Goal: Communication & Community: Answer question/provide support

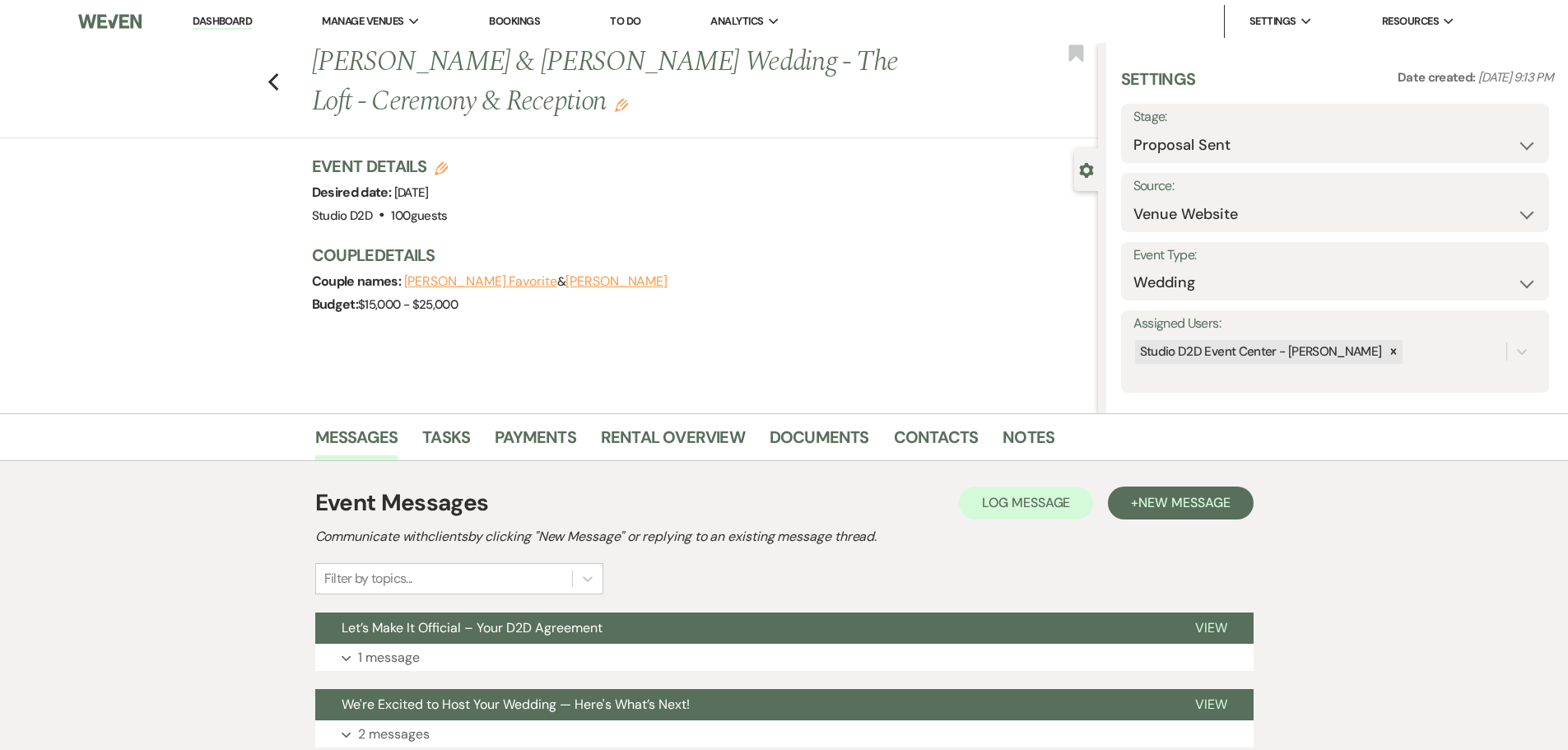
select select "6"
select select "5"
click at [514, 23] on link "Bookings" at bounding box center [514, 21] width 51 height 14
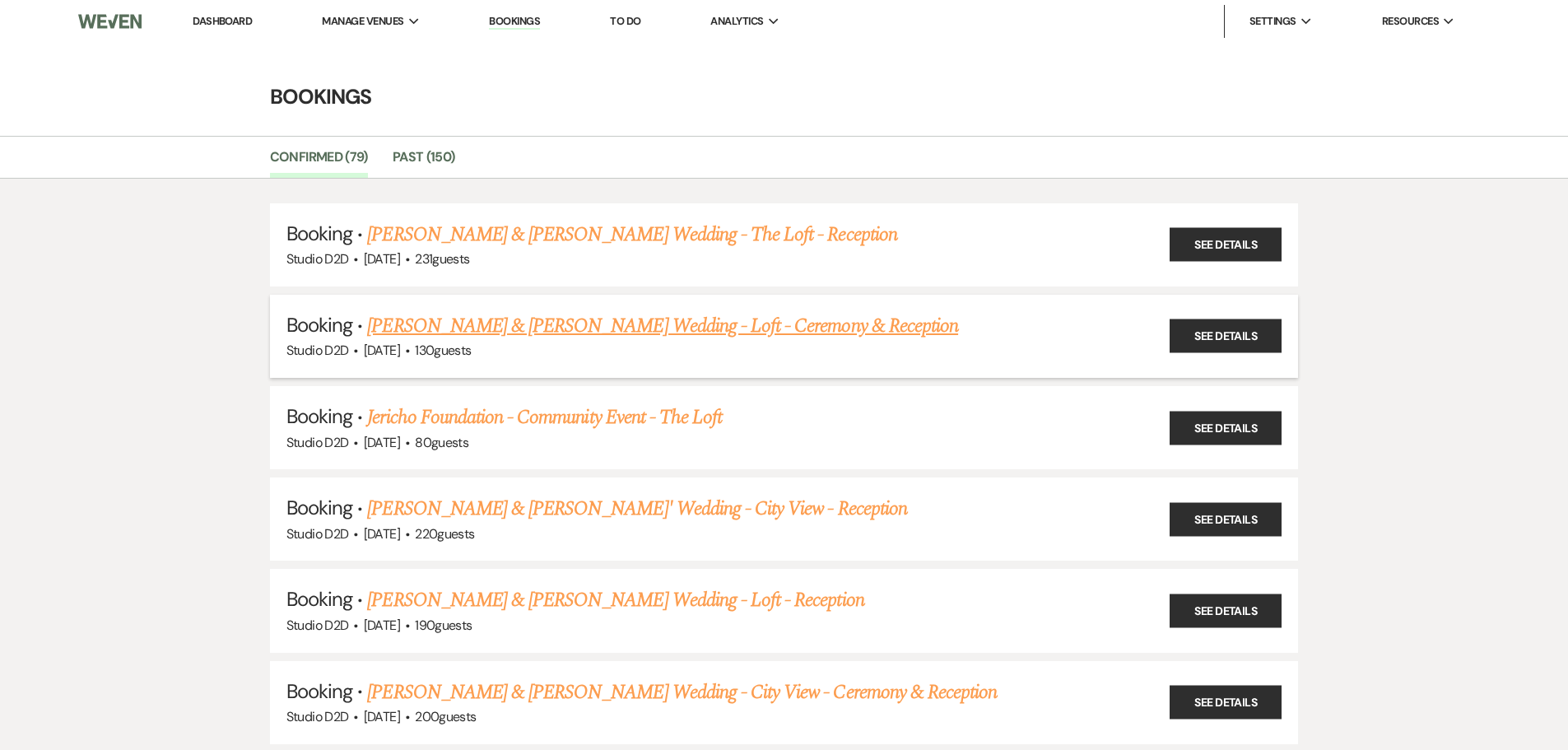
click at [481, 330] on link "[PERSON_NAME] & [PERSON_NAME] Wedding - Loft - Ceremony & Reception" at bounding box center [663, 325] width 591 height 29
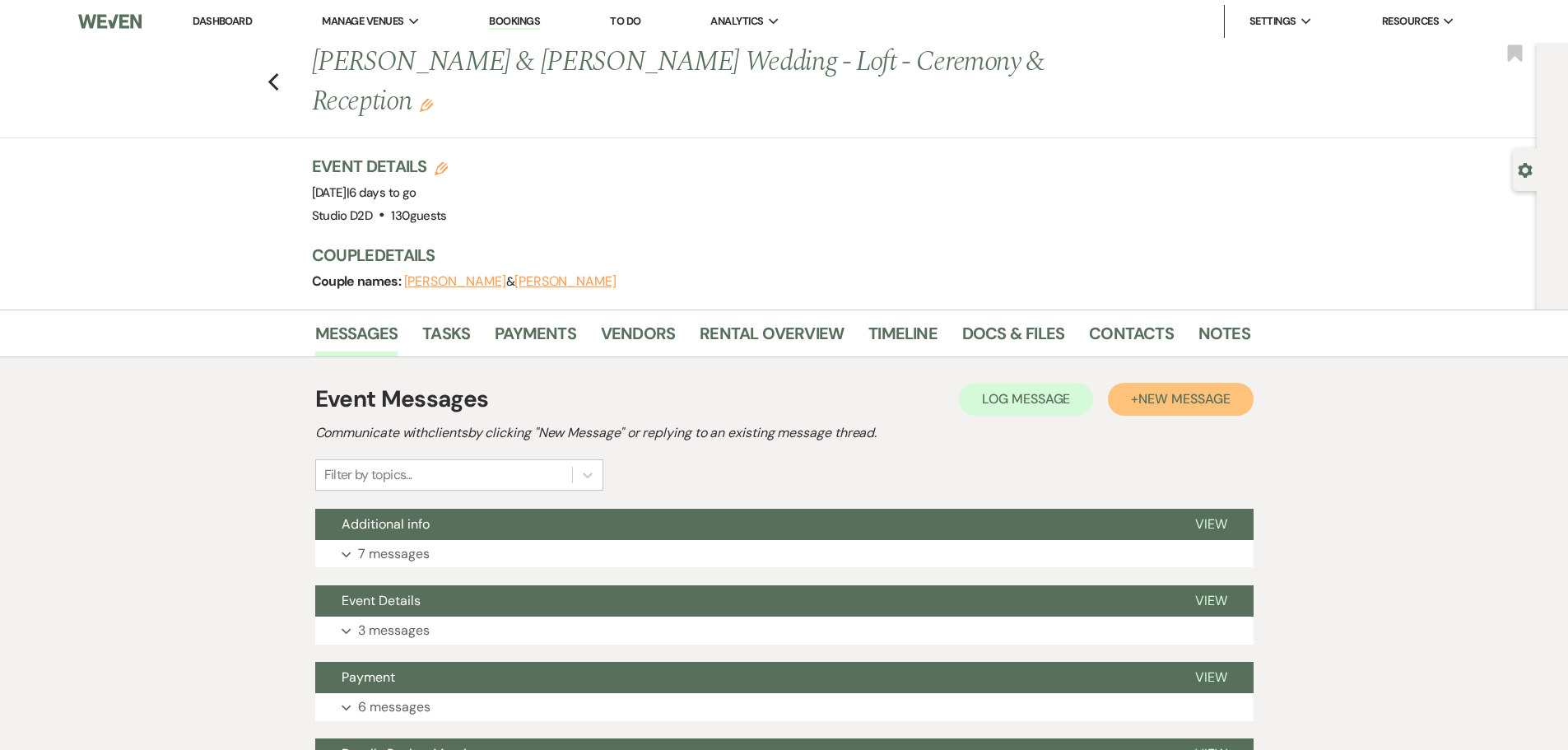
click at [1181, 402] on span "New Message" at bounding box center [1184, 399] width 91 height 17
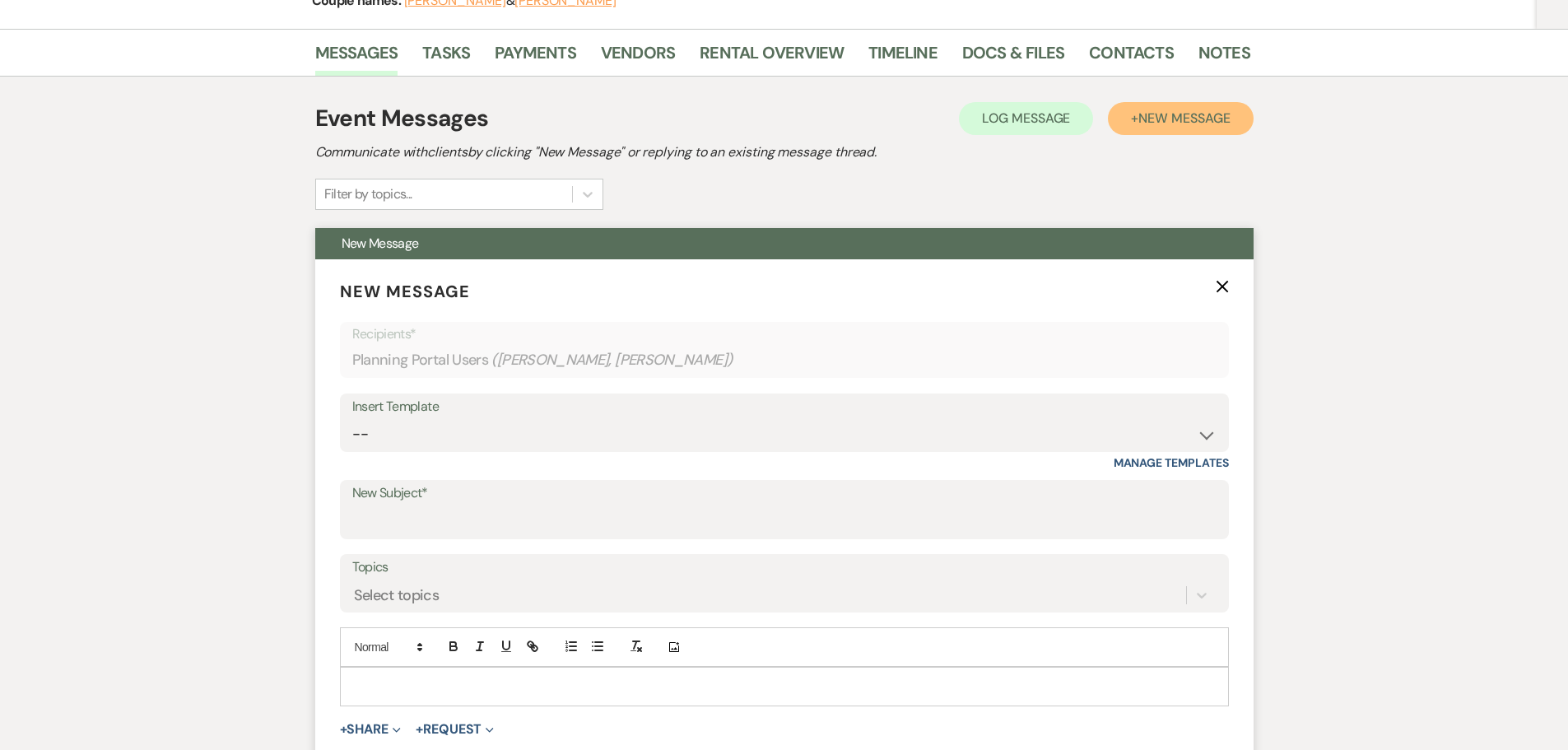
scroll to position [330, 0]
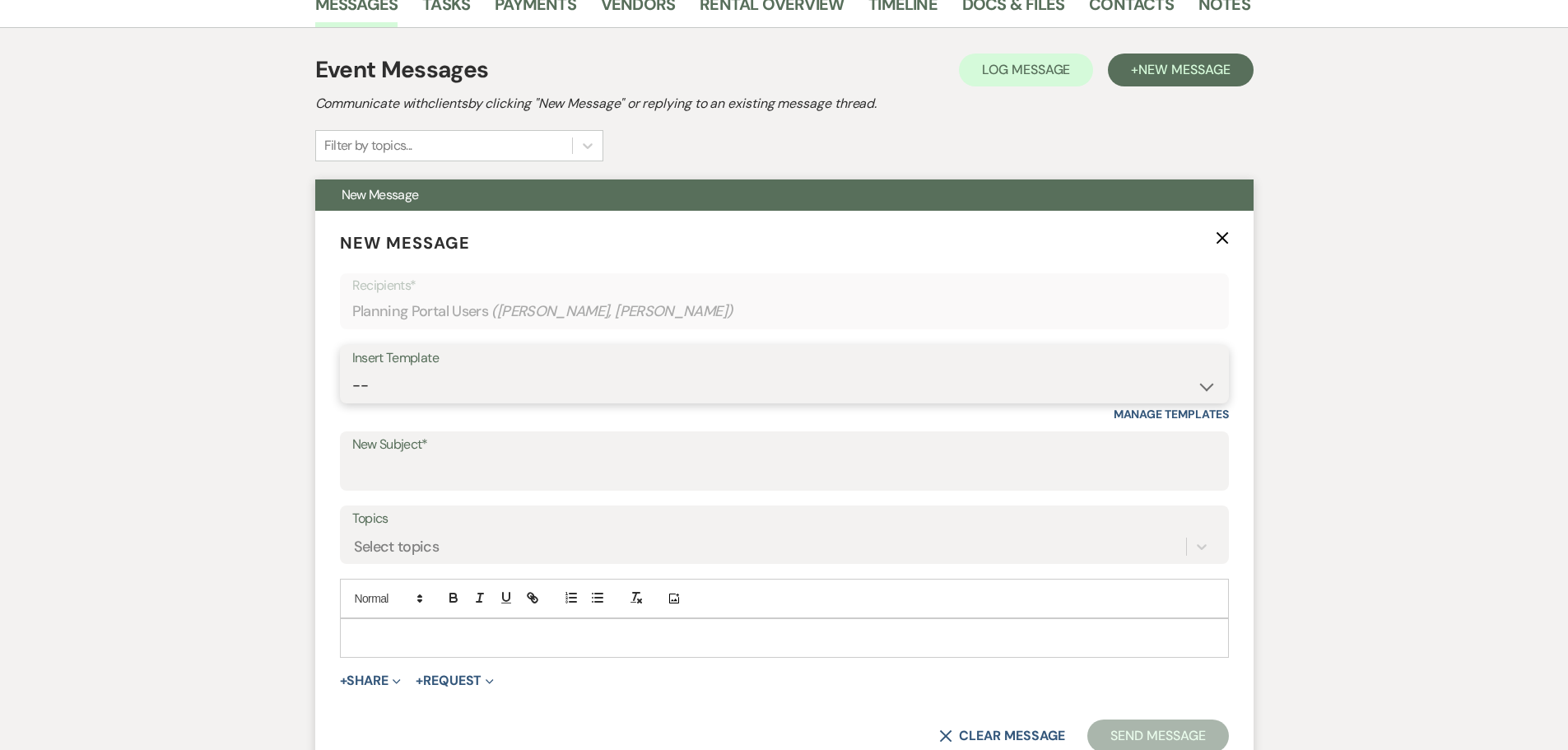
click at [493, 393] on select "-- New Inquiry - message 2 Event Pricing - Non Wedding Weven Planning Portal In…" at bounding box center [784, 385] width 865 height 32
select select "1758"
click at [352, 369] on select "-- New Inquiry - message 2 Event Pricing - Non Wedding Weven Planning Portal In…" at bounding box center [784, 385] width 865 height 32
type input "Details and Staff for Your Event"
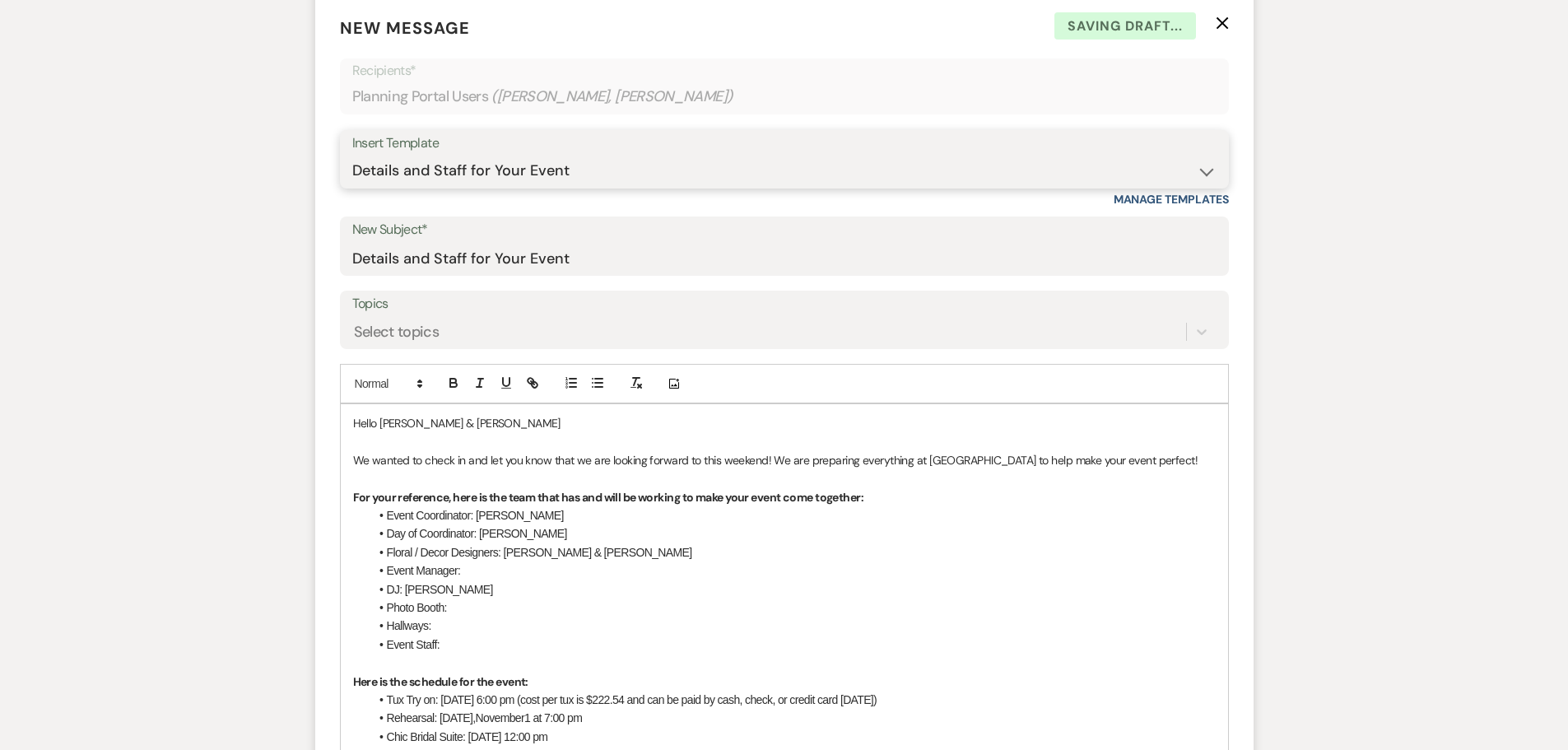
scroll to position [577, 0]
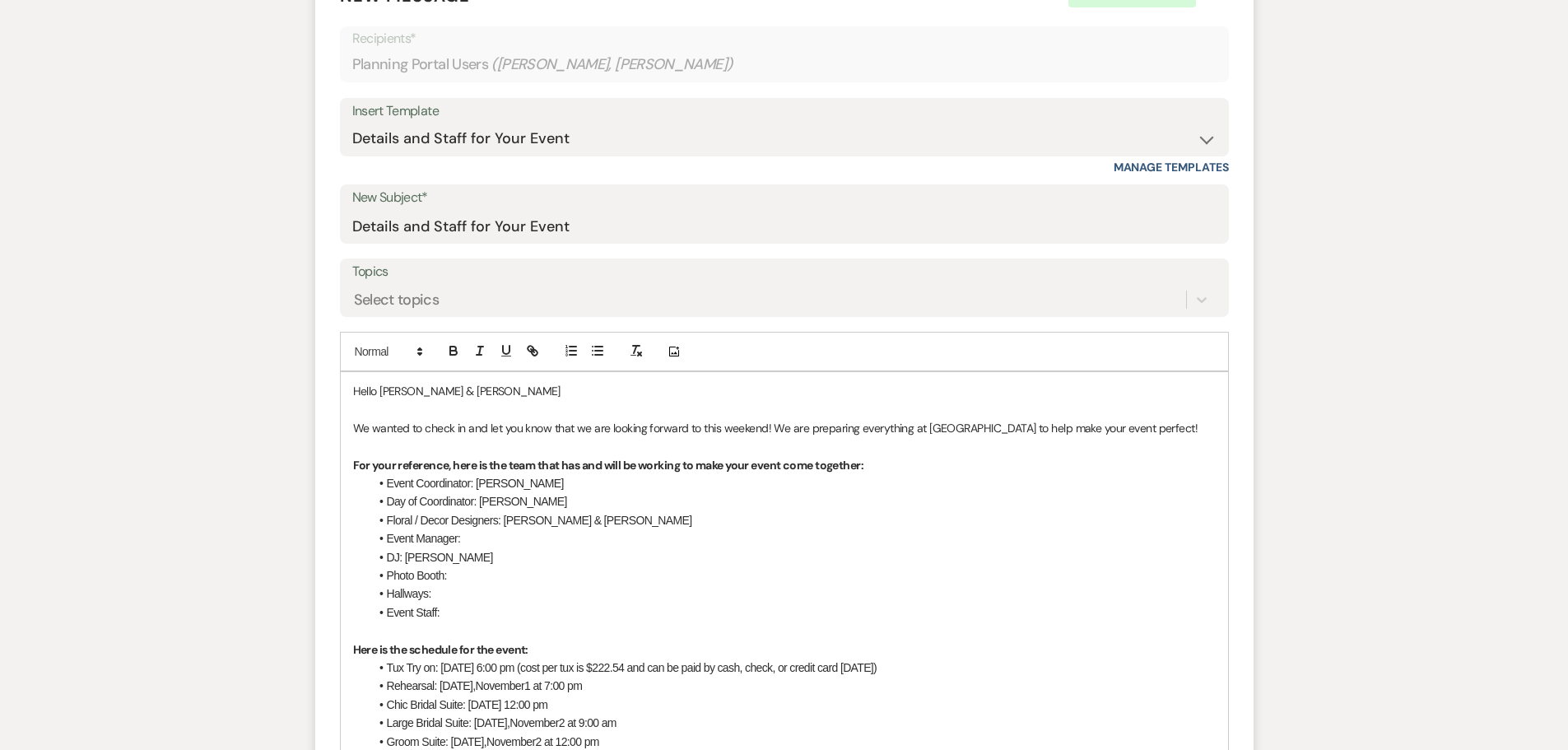
click at [492, 502] on span "Day of Coordinator: [PERSON_NAME]" at bounding box center [477, 501] width 180 height 13
click at [497, 543] on li "Event Manager:" at bounding box center [792, 538] width 847 height 18
click at [455, 577] on li "Photo Booth:" at bounding box center [792, 575] width 847 height 18
drag, startPoint x: 437, startPoint y: 595, endPoint x: 382, endPoint y: 597, distance: 55.0
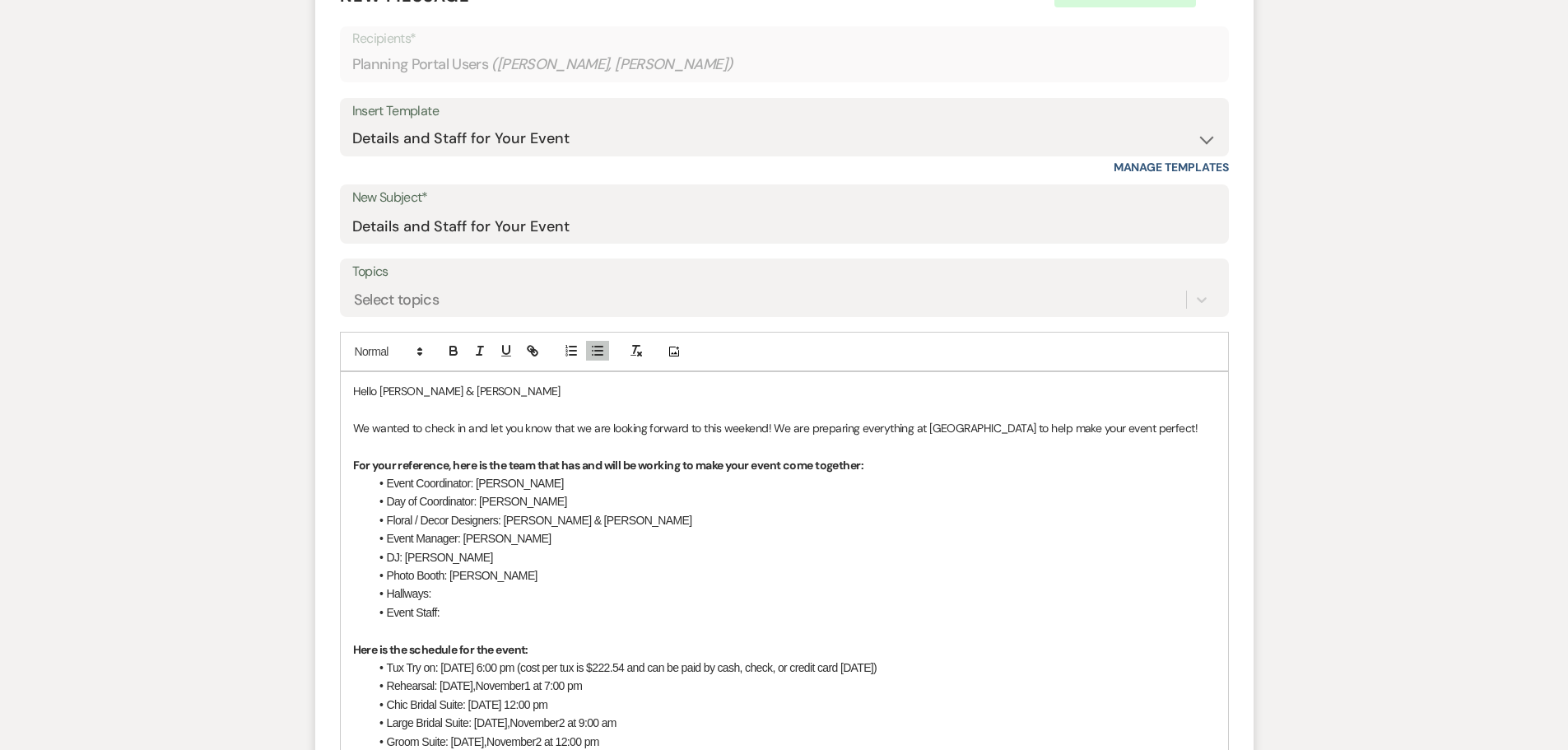
click at [382, 597] on li "Hallways:" at bounding box center [792, 594] width 847 height 18
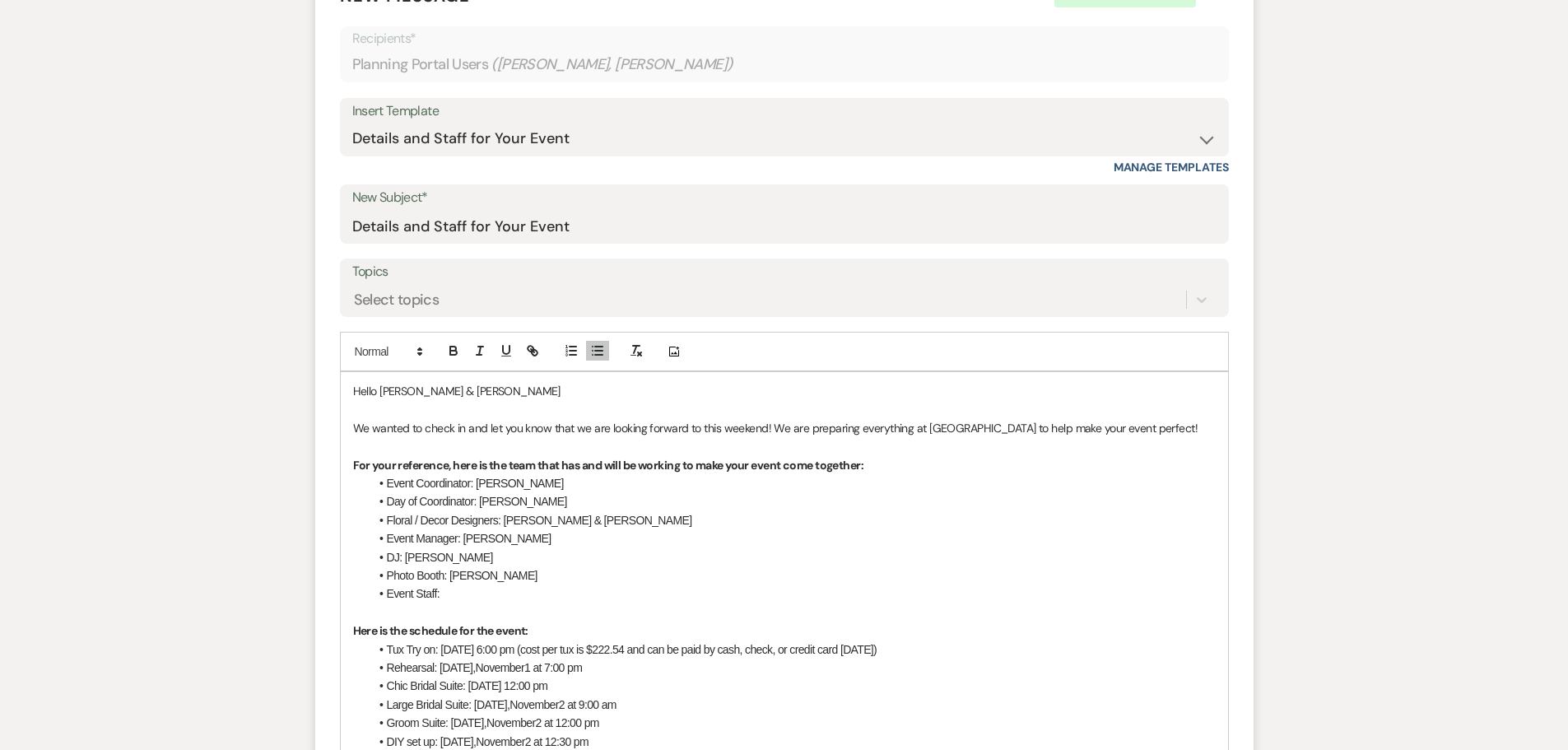
click at [456, 594] on li "Event Staff:" at bounding box center [792, 594] width 847 height 18
drag, startPoint x: 605, startPoint y: 650, endPoint x: 498, endPoint y: 644, distance: 107.2
click at [493, 642] on li "Tux Try on: [DATE] 6:00 pm (cost per tux is $222.54 and can be paid by cash, ch…" at bounding box center [792, 649] width 847 height 18
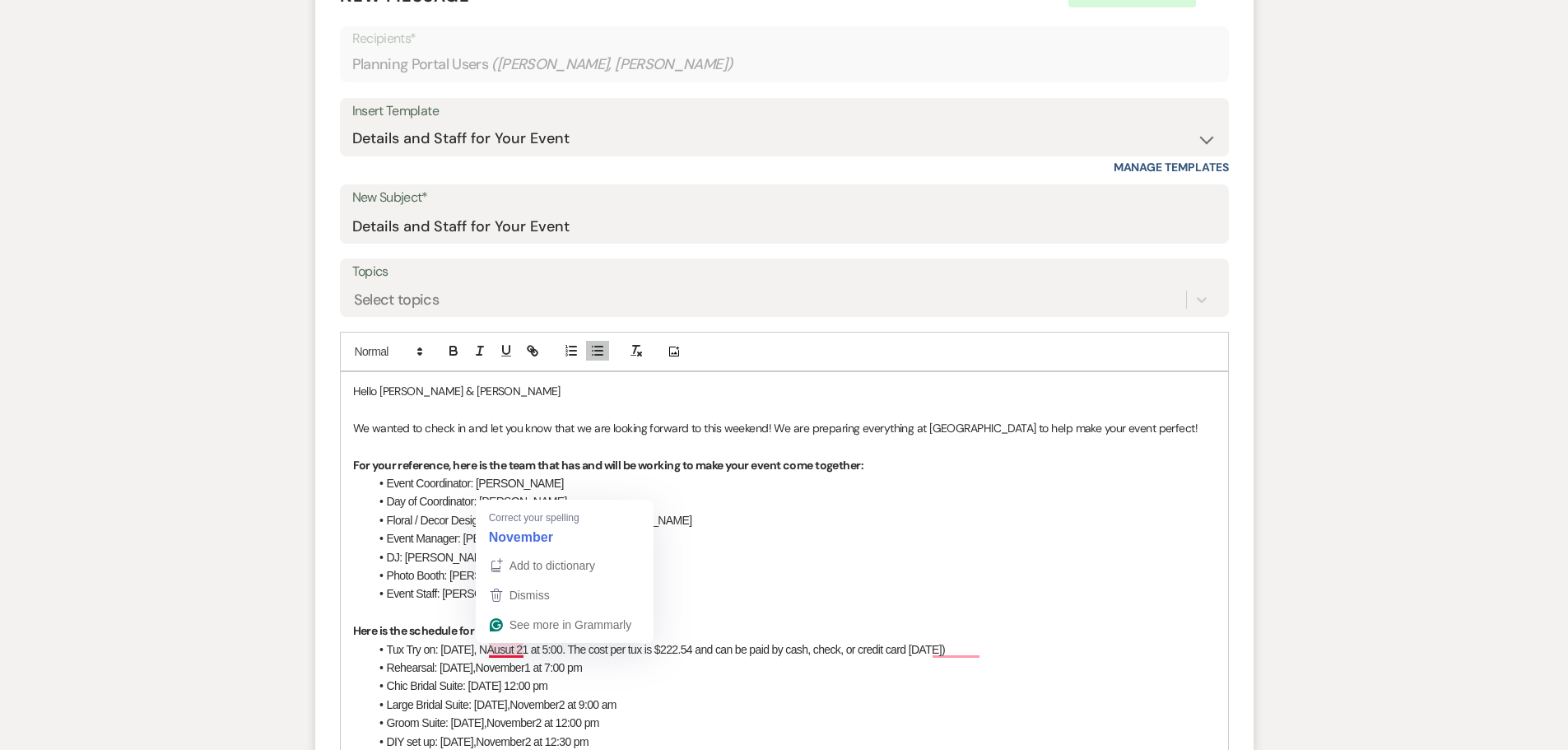
click at [507, 651] on span "Tux Try on: [DATE], NAusut 21 at 5:00. The cost per tux is $222.54 and can be p…" at bounding box center [666, 650] width 558 height 13
click at [518, 650] on span "Tux Try on: [DATE], Auguat 21 at 5:00. The cost per tux is $222.54 and can be p…" at bounding box center [665, 650] width 557 height 13
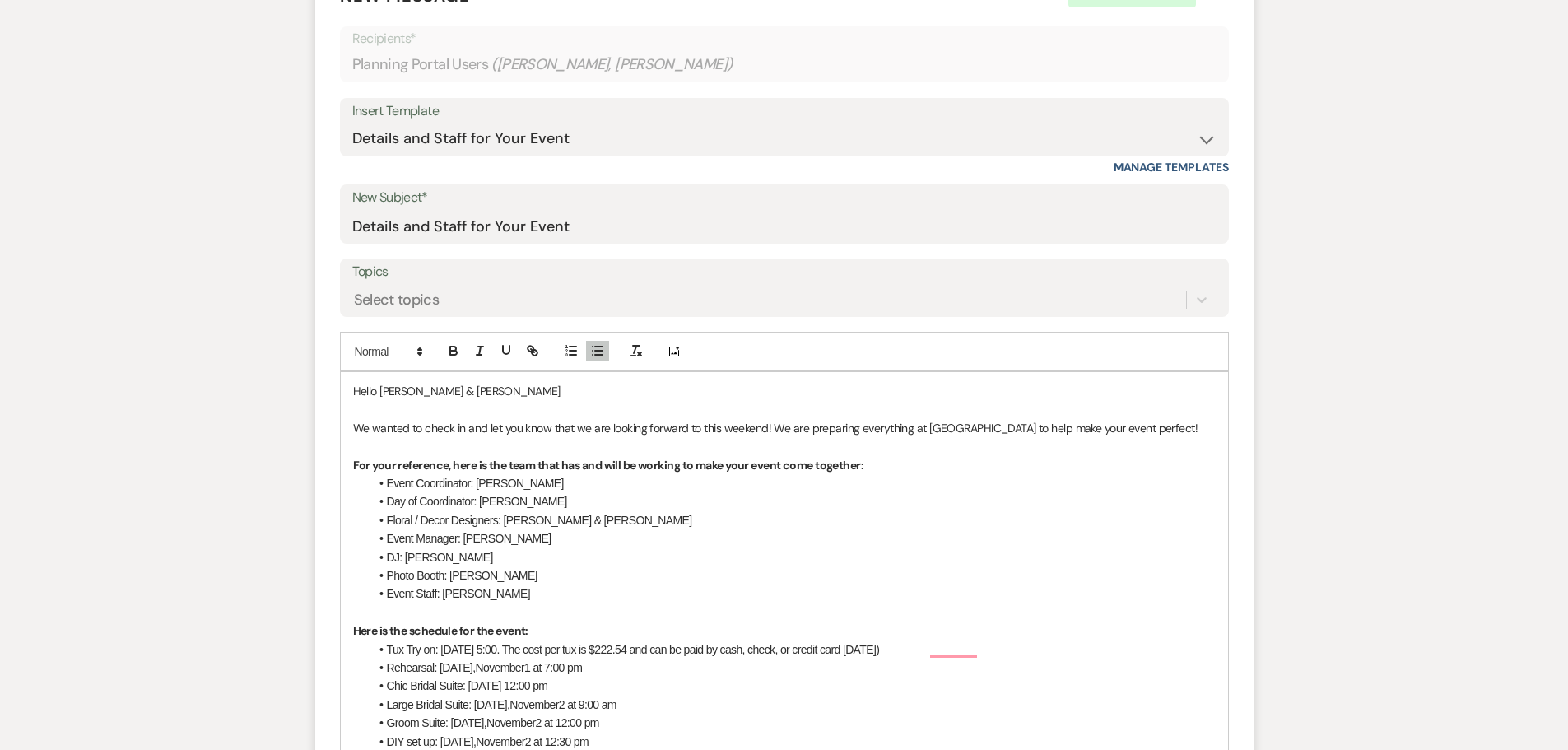
click at [987, 652] on li "Tux Try on: [DATE] 5:00. The cost per tux is $222.54 and can be paid by cash, c…" at bounding box center [792, 649] width 847 height 18
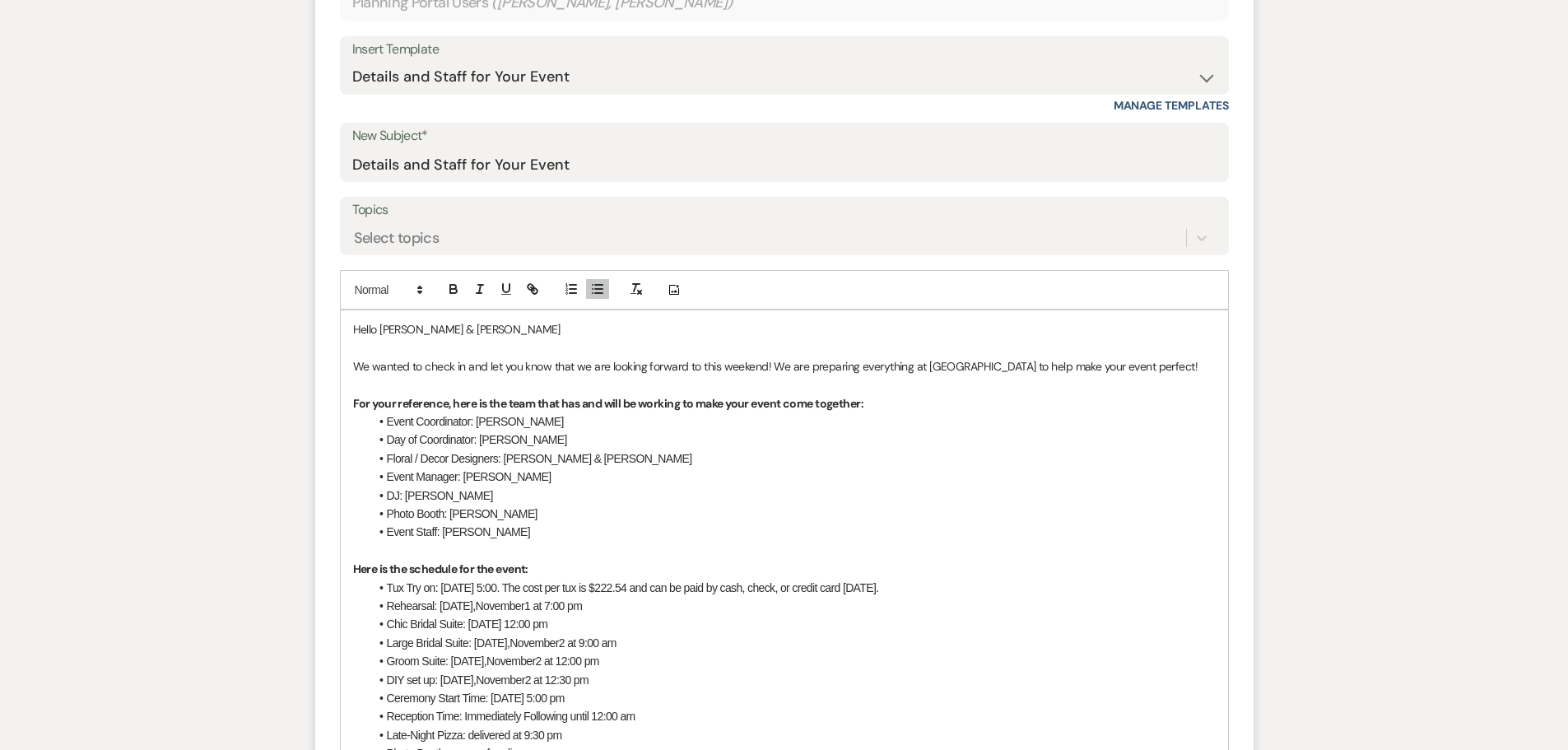
scroll to position [659, 0]
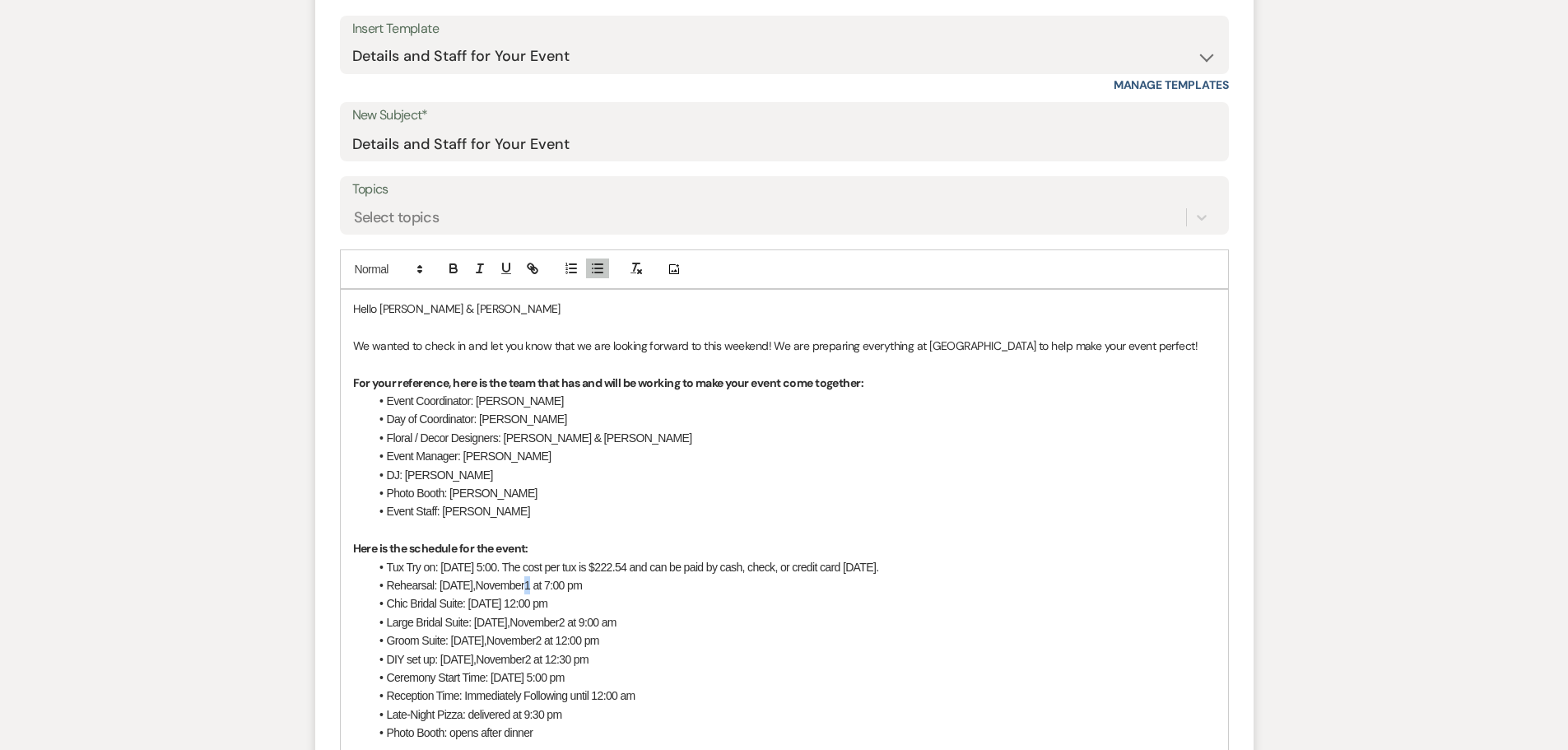
click at [543, 587] on span "1 at 7:00 pm" at bounding box center [553, 586] width 57 height 13
drag, startPoint x: 543, startPoint y: 587, endPoint x: 492, endPoint y: 583, distance: 51.2
click at [492, 583] on li "Rehearsal: [DATE] 7:00 pm" at bounding box center [792, 585] width 847 height 18
click at [513, 587] on span "Rehearsal: [DATE] 7:00 pm" at bounding box center [450, 586] width 127 height 13
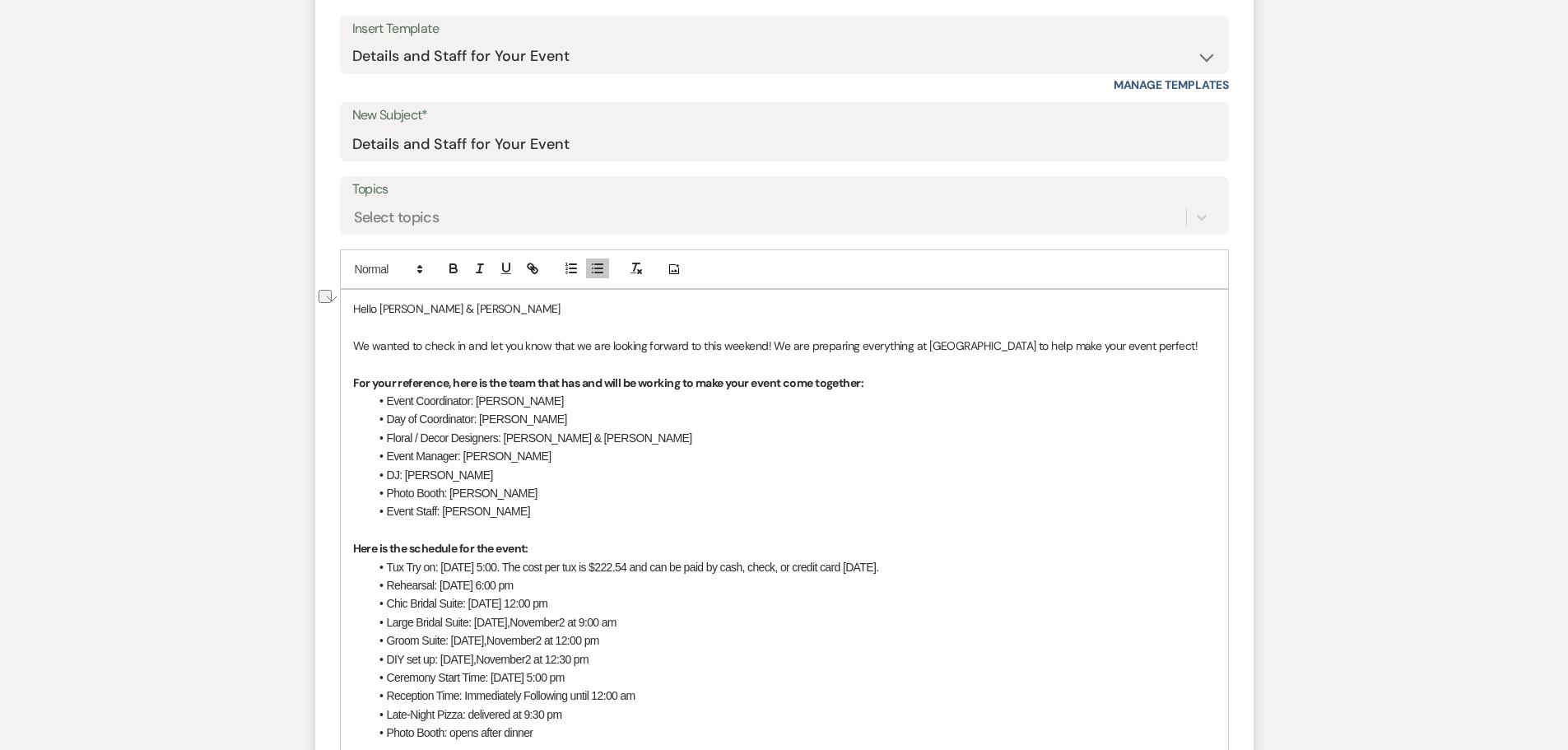
drag, startPoint x: 647, startPoint y: 601, endPoint x: 389, endPoint y: 607, distance: 258.1
click at [389, 607] on li "Chic Bridal Suite: [DATE] 12:00 pm" at bounding box center [792, 603] width 847 height 18
drag, startPoint x: 633, startPoint y: 606, endPoint x: 522, endPoint y: 606, distance: 111.0
click at [522, 606] on li "Large Bridal Suite: [DATE] 9:00 am" at bounding box center [792, 603] width 847 height 18
drag, startPoint x: 615, startPoint y: 625, endPoint x: 500, endPoint y: 627, distance: 115.0
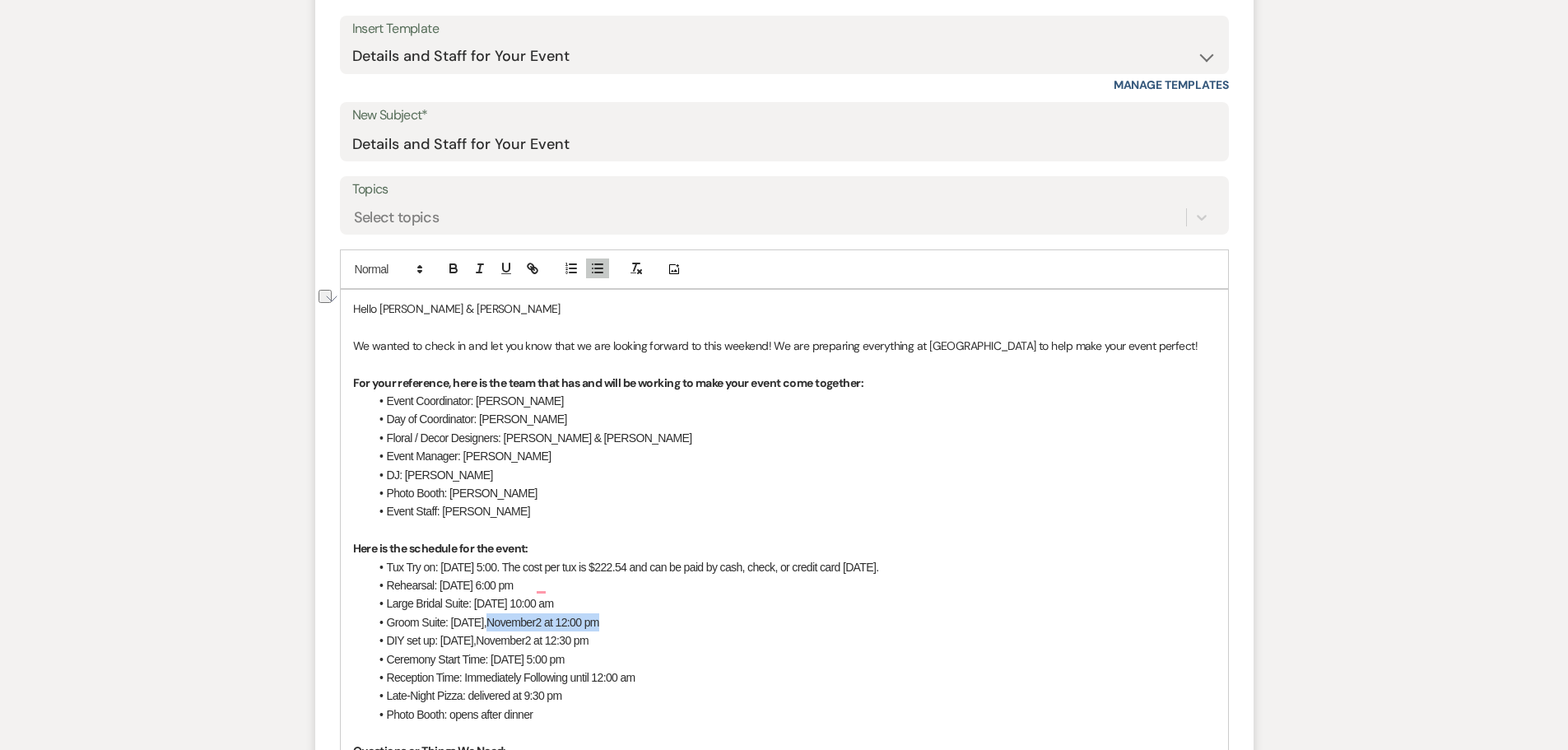
click at [500, 627] on li "Groom Suite: [DATE] 12:00 pm" at bounding box center [792, 622] width 847 height 18
drag, startPoint x: 519, startPoint y: 642, endPoint x: 490, endPoint y: 641, distance: 29.0
click at [490, 641] on li "DIY set up: [DATE] 12:30 pm" at bounding box center [792, 640] width 847 height 18
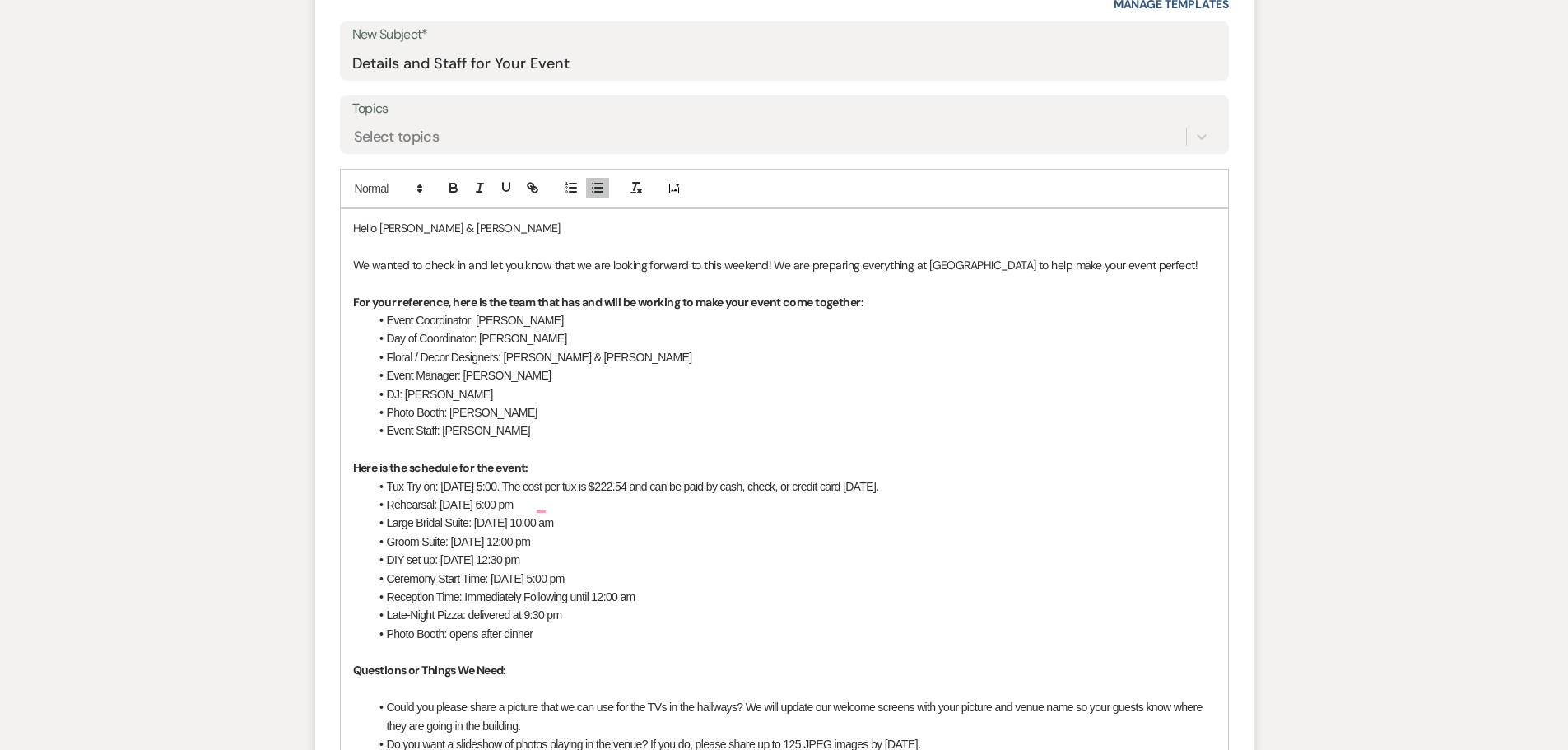
scroll to position [742, 0]
drag, startPoint x: 655, startPoint y: 579, endPoint x: 539, endPoint y: 579, distance: 116.0
click at [539, 579] on li "Ceremony Start Time: [DATE] 5:00 pm" at bounding box center [792, 577] width 847 height 18
drag, startPoint x: 645, startPoint y: 597, endPoint x: 595, endPoint y: 599, distance: 50.0
click at [595, 599] on li "Reception Time: Immediately Following until 12:00 am" at bounding box center [792, 595] width 847 height 18
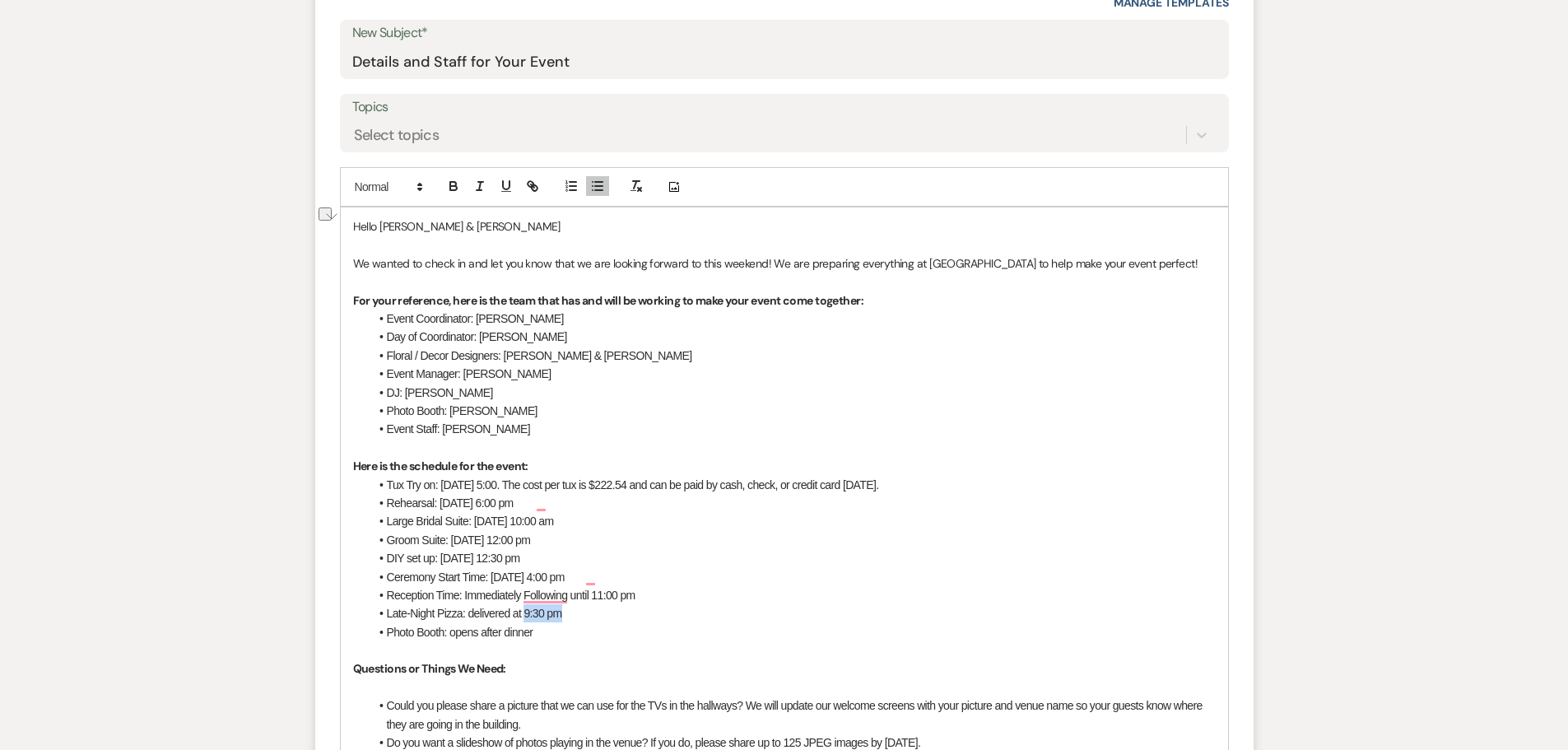
drag, startPoint x: 583, startPoint y: 618, endPoint x: 524, endPoint y: 621, distance: 59.1
click at [524, 621] on li "Late-Night Pizza: delivered at 9:30 pm" at bounding box center [792, 613] width 847 height 18
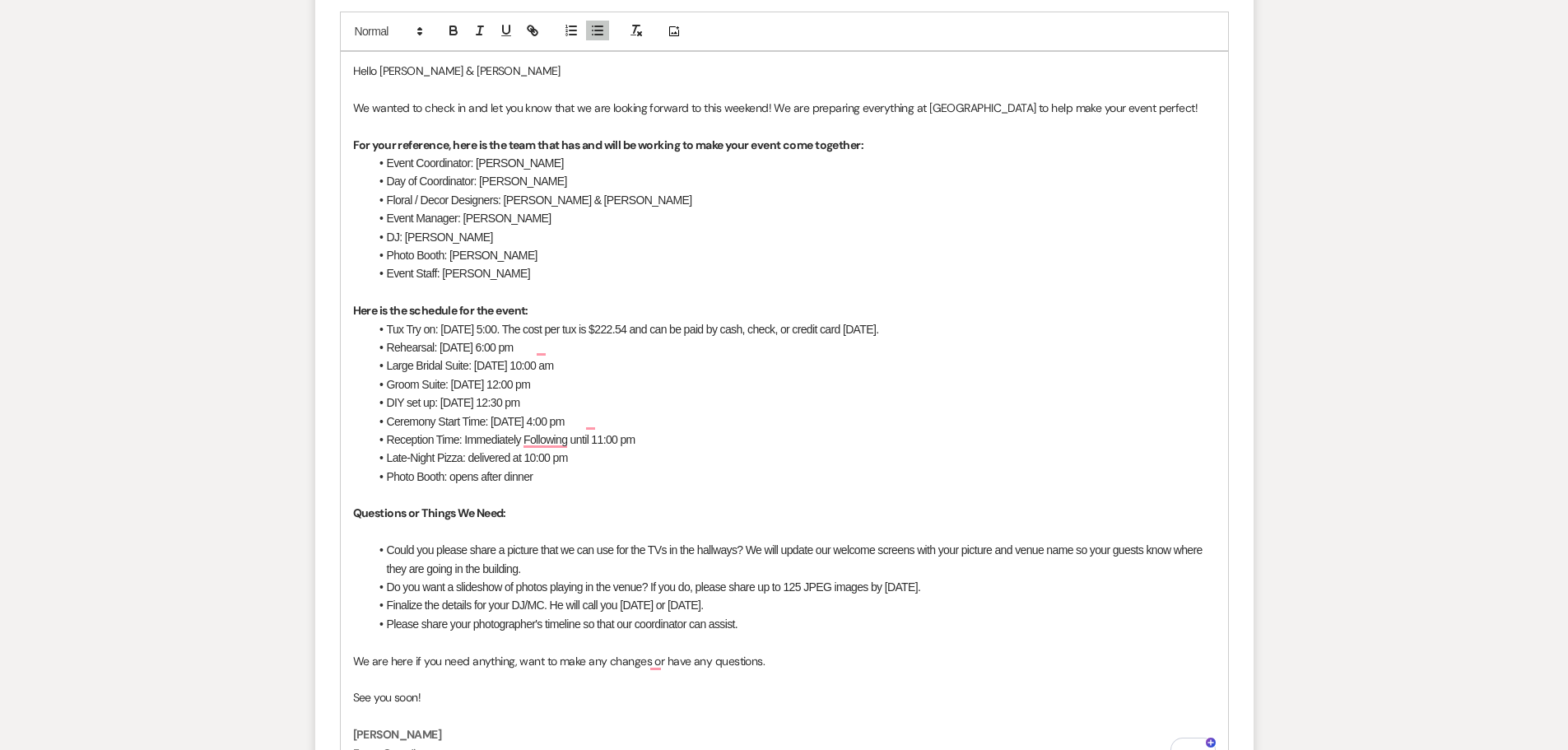
scroll to position [906, 0]
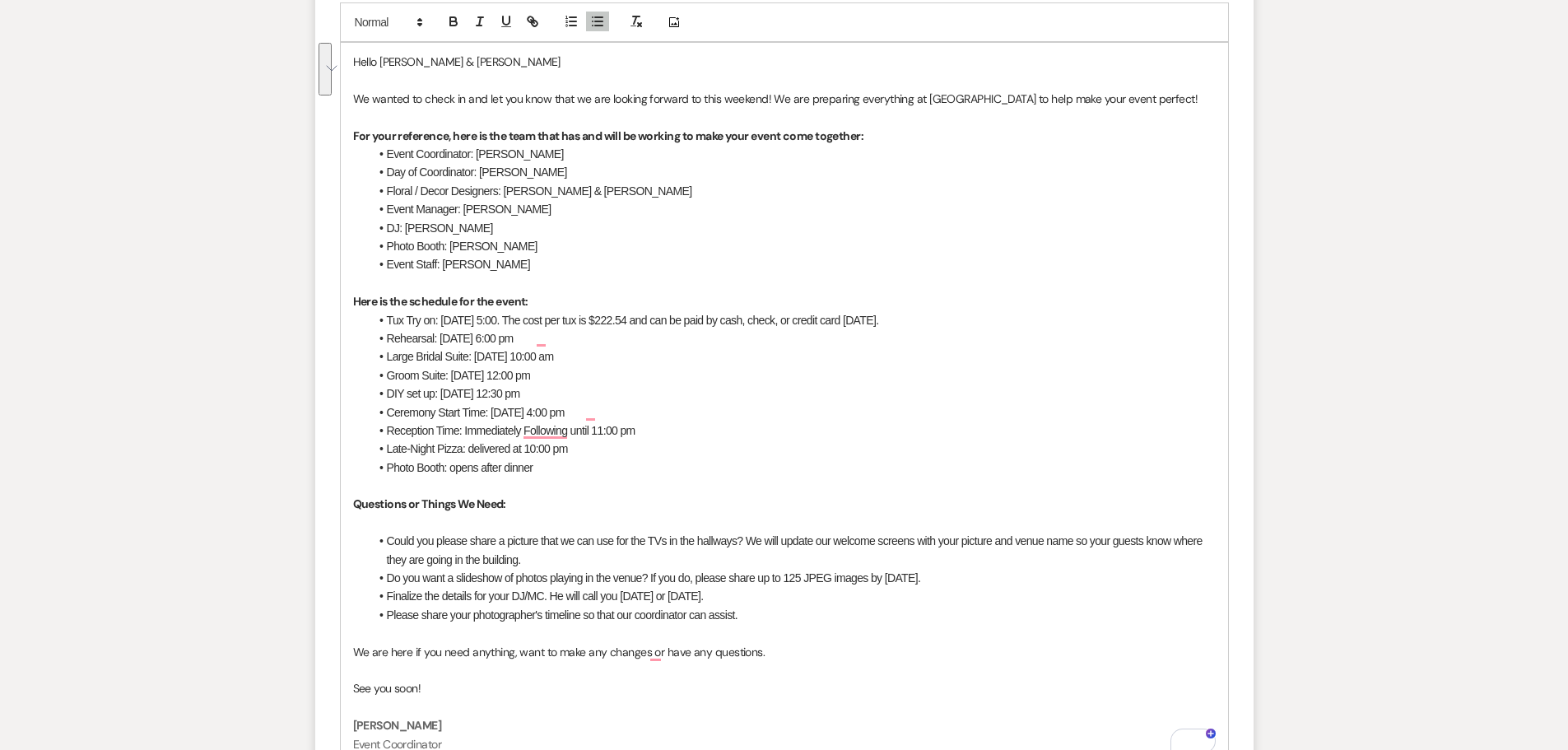
drag, startPoint x: 754, startPoint y: 580, endPoint x: 387, endPoint y: 546, distance: 368.6
click at [387, 546] on ul "Could you please share a picture that we can use for the TVs in the hallways? W…" at bounding box center [792, 579] width 847 height 92
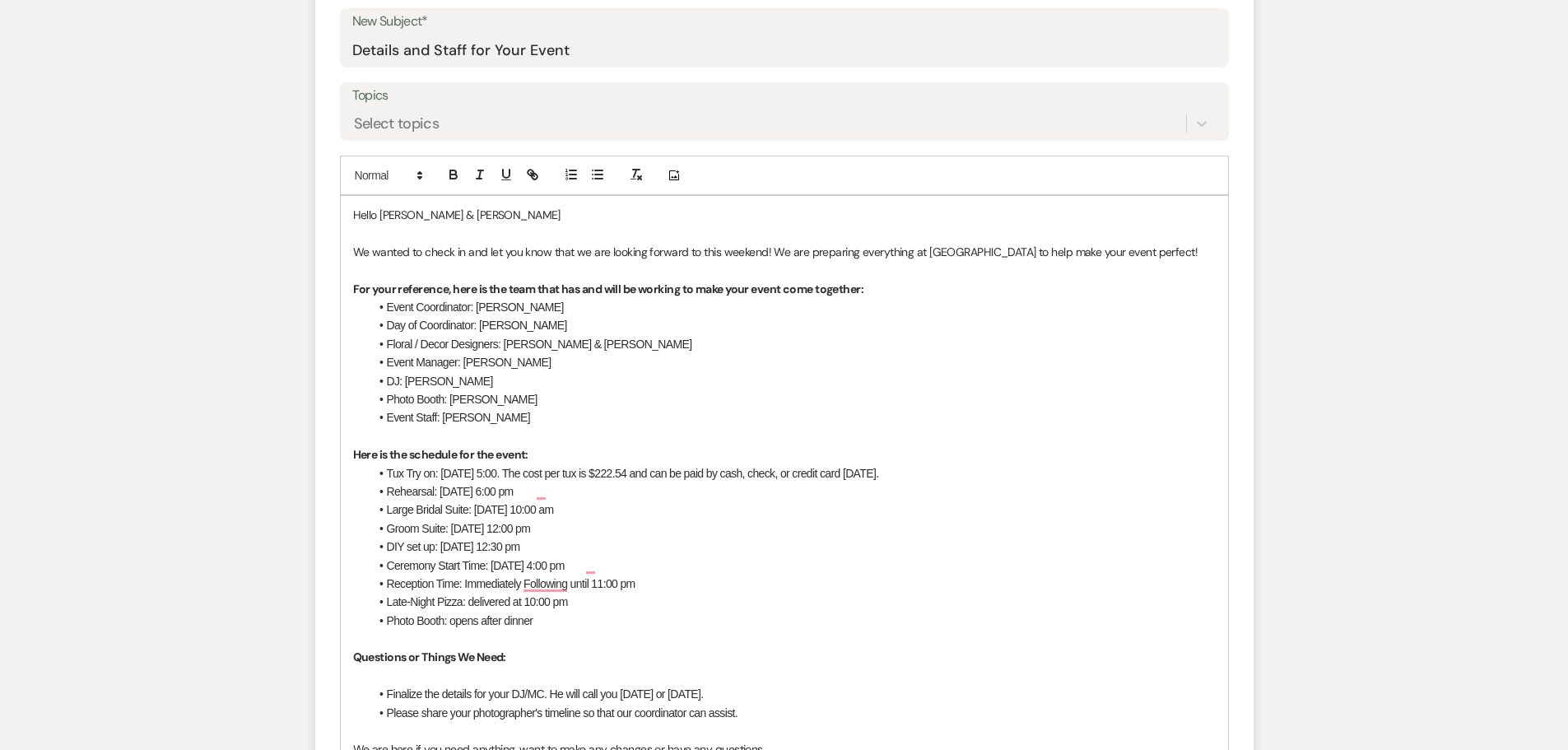
scroll to position [988, 0]
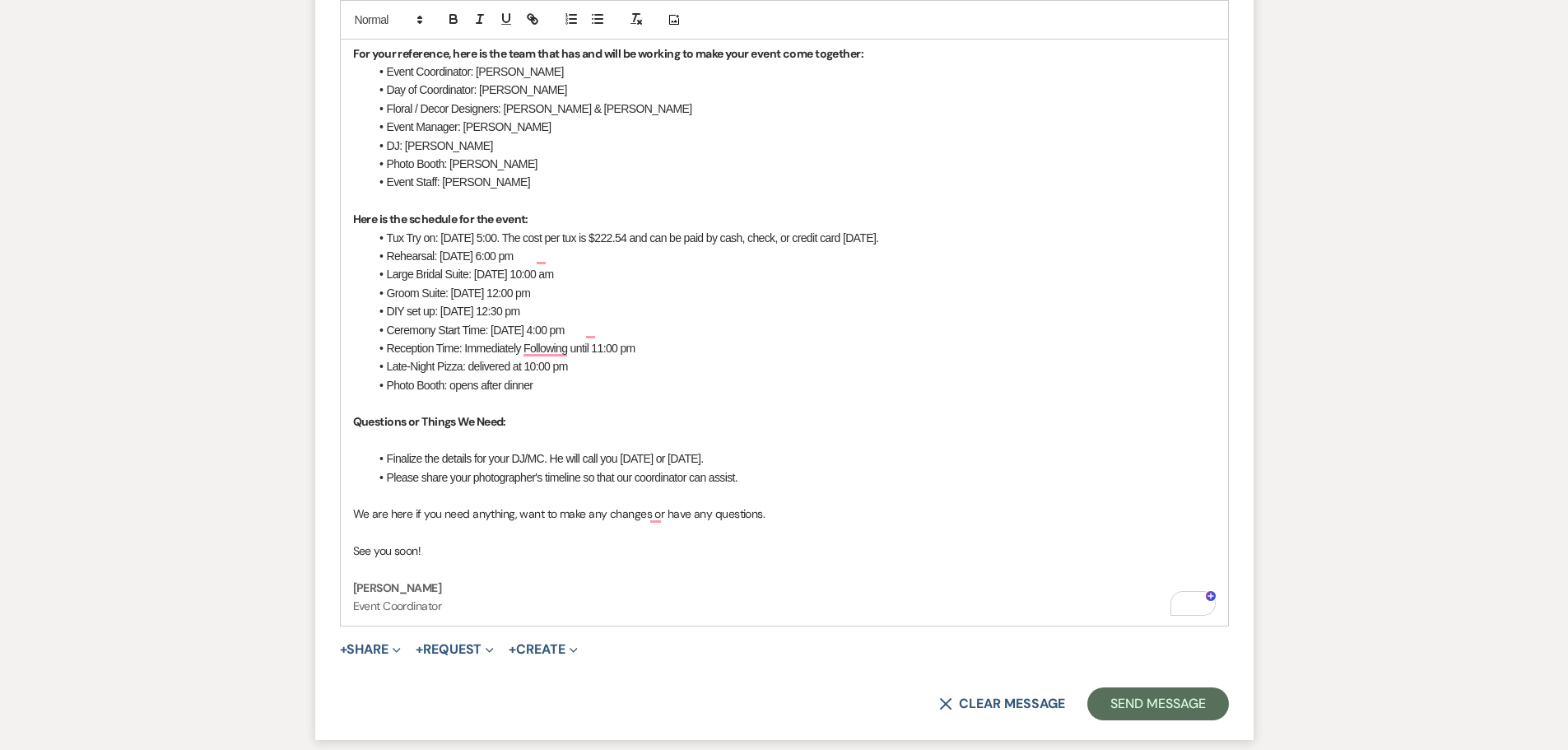
click at [606, 408] on p "To enrich screen reader interactions, please activate Accessibility in Grammarl…" at bounding box center [784, 403] width 863 height 18
click at [651, 283] on li "Large Bridal Suite: [DATE] 10:00 am" at bounding box center [792, 273] width 847 height 18
click at [513, 259] on span "Rehearsal: [DATE] 6:00 pm" at bounding box center [450, 256] width 127 height 13
click at [565, 333] on span "Ceremony Start Time: [DATE] 4:00 pm" at bounding box center [476, 331] width 178 height 13
click at [669, 340] on li "Reception Time: Immediately following until 11:00 pm" at bounding box center [792, 348] width 847 height 18
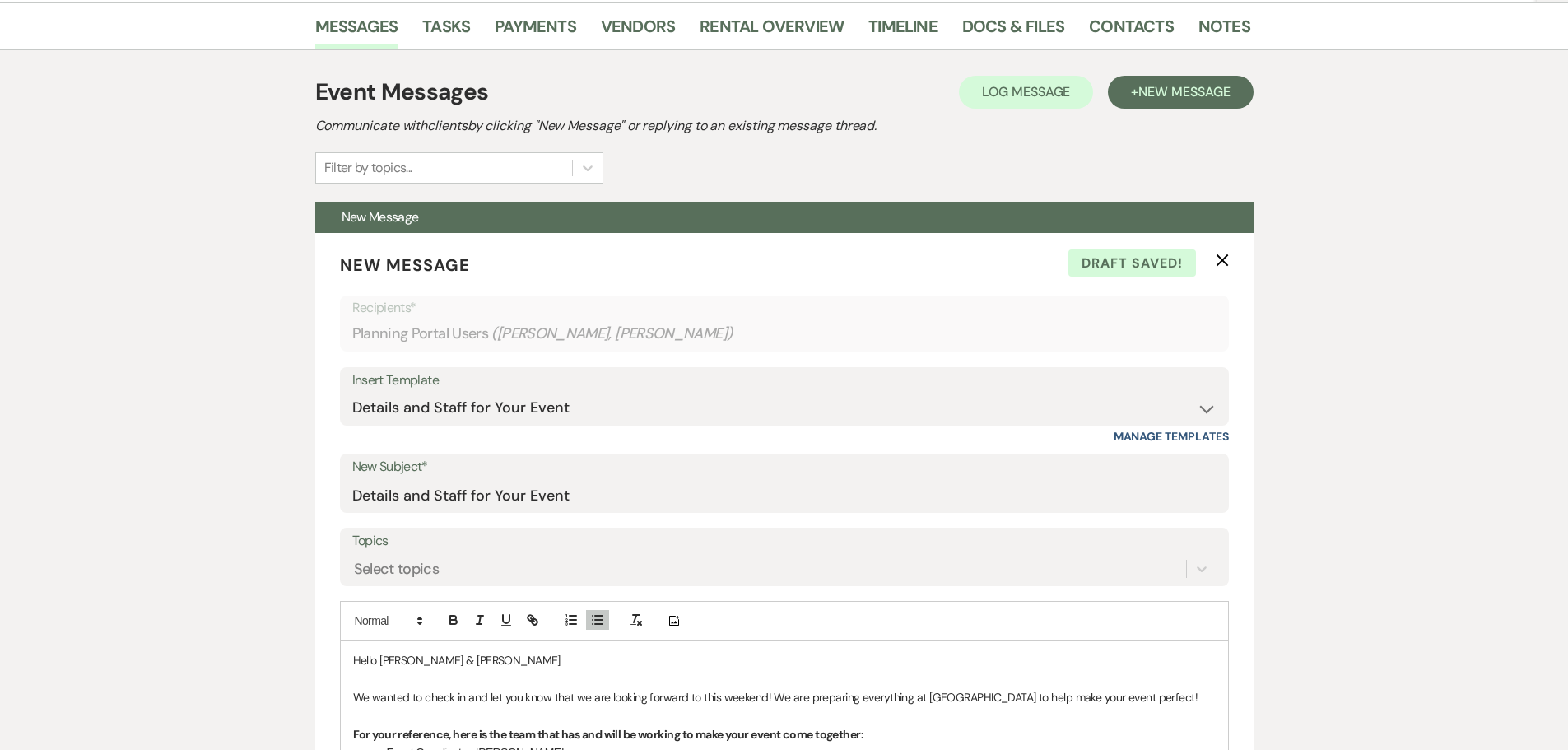
scroll to position [82, 0]
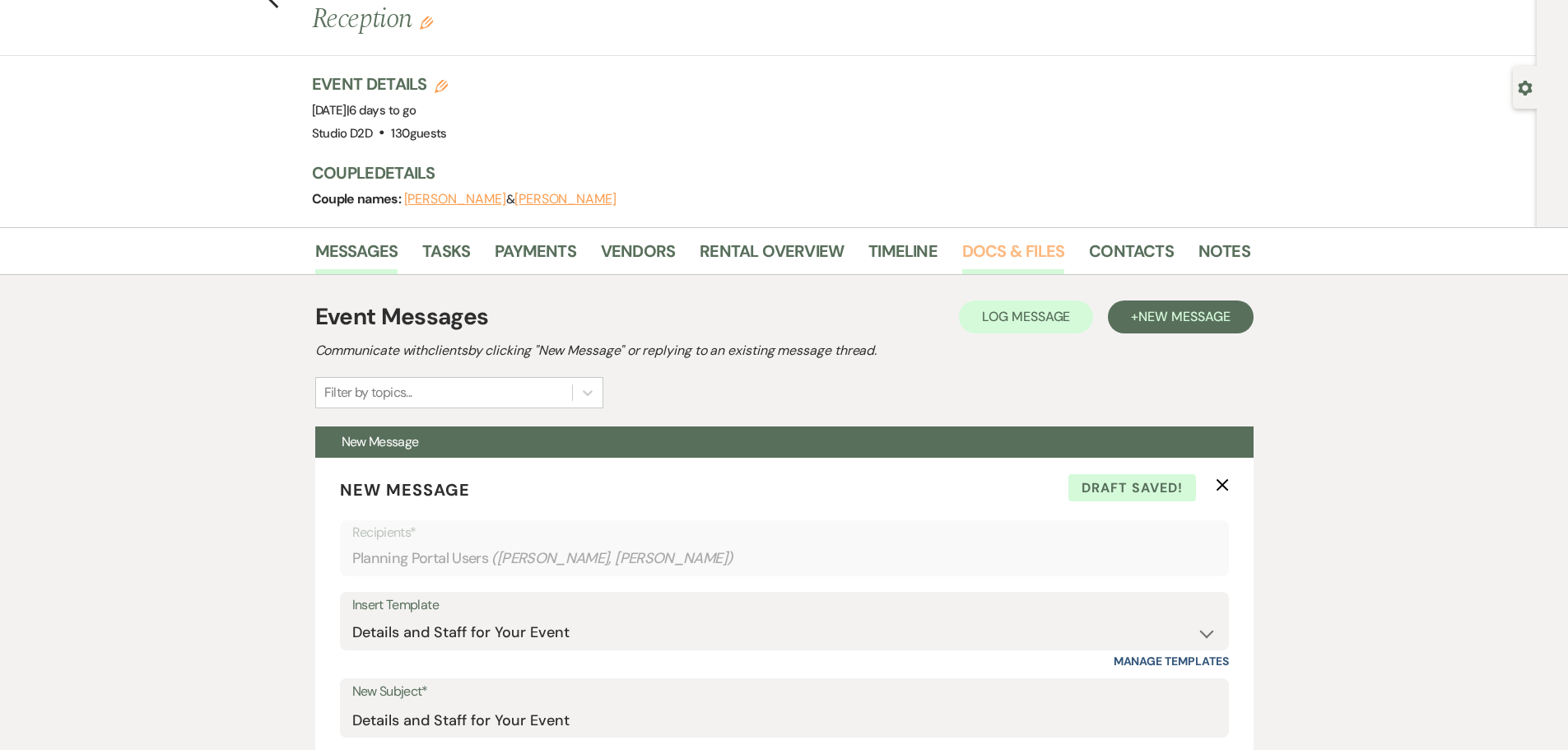
click at [987, 247] on link "Docs & Files" at bounding box center [1013, 256] width 102 height 36
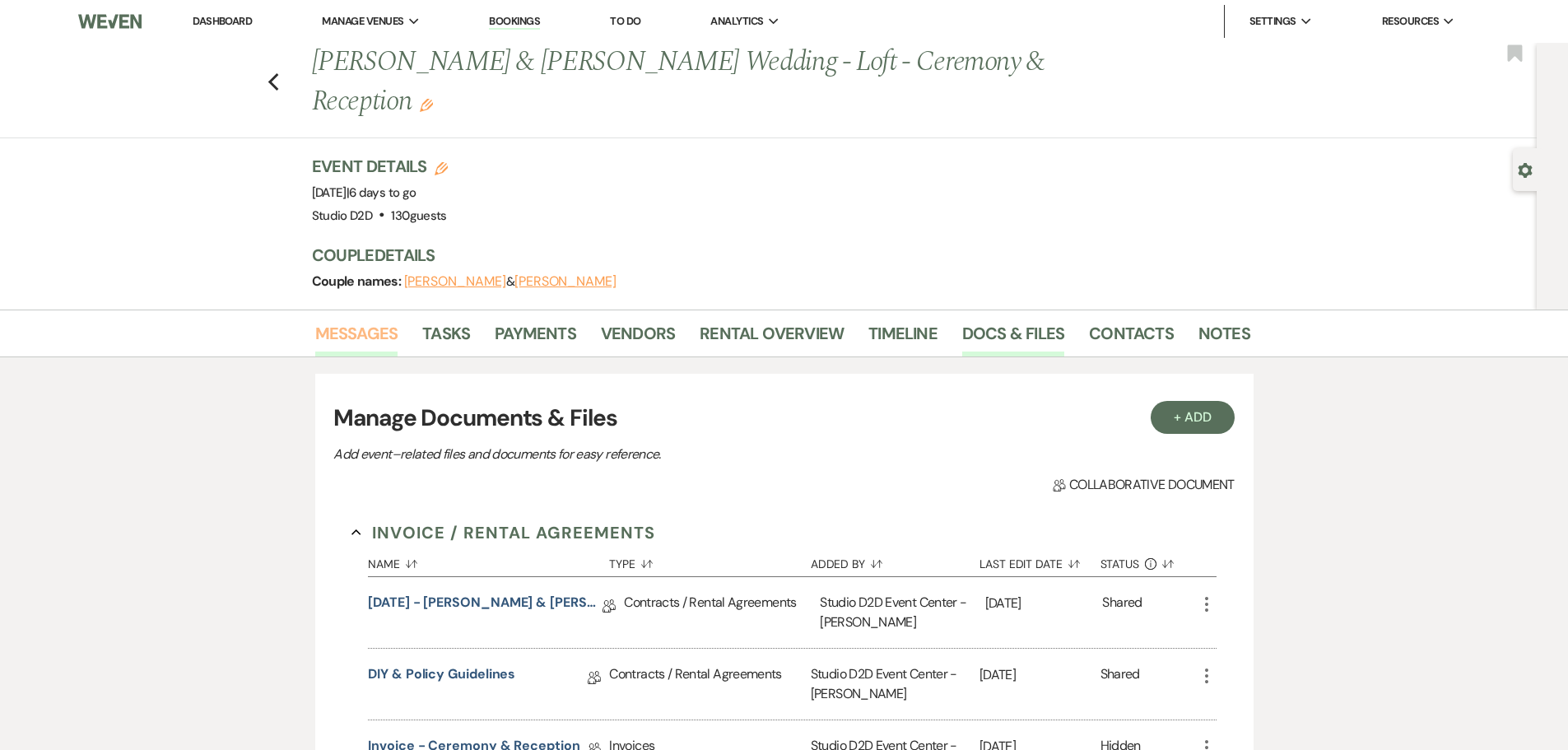
click at [372, 334] on link "Messages" at bounding box center [357, 338] width 83 height 36
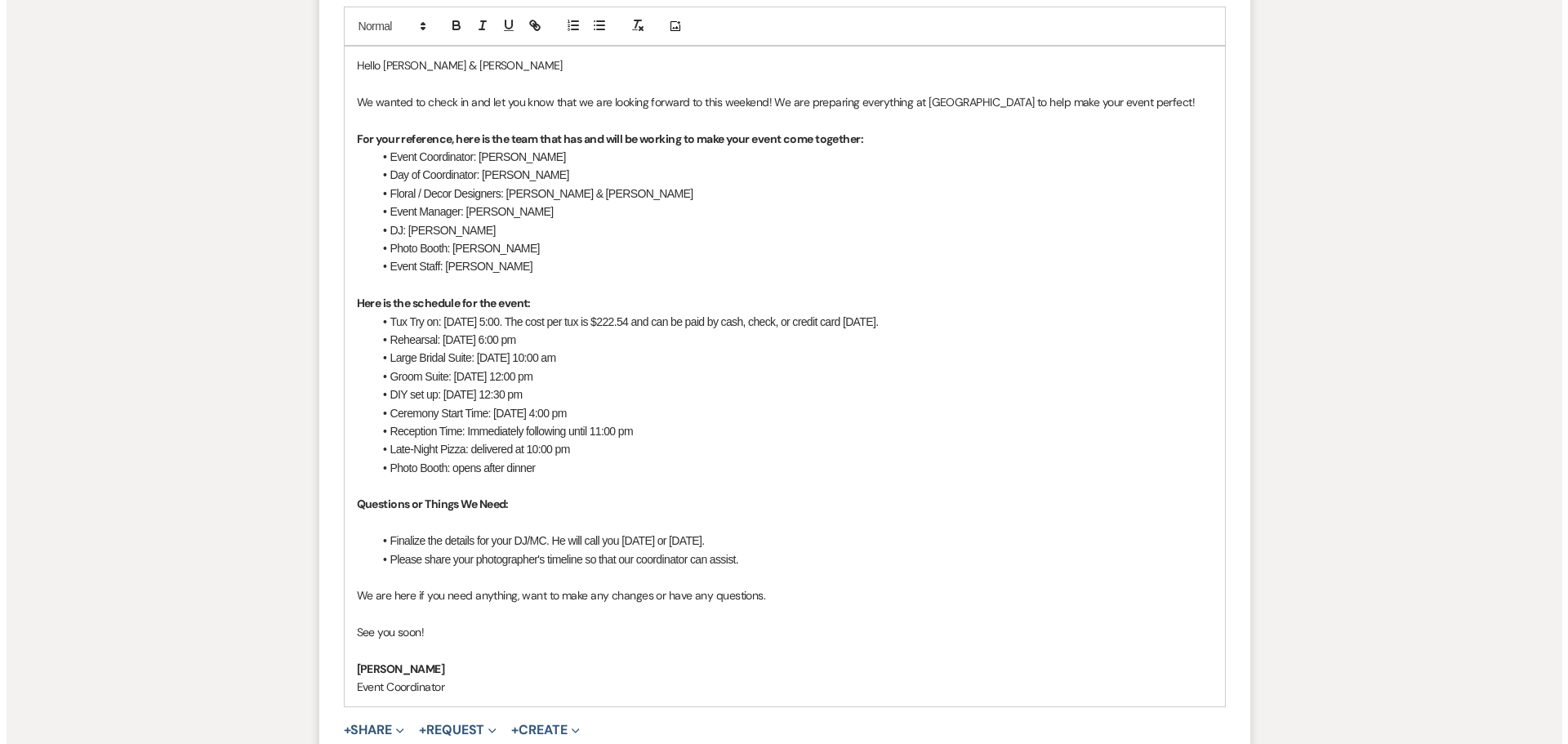
scroll to position [1144, 0]
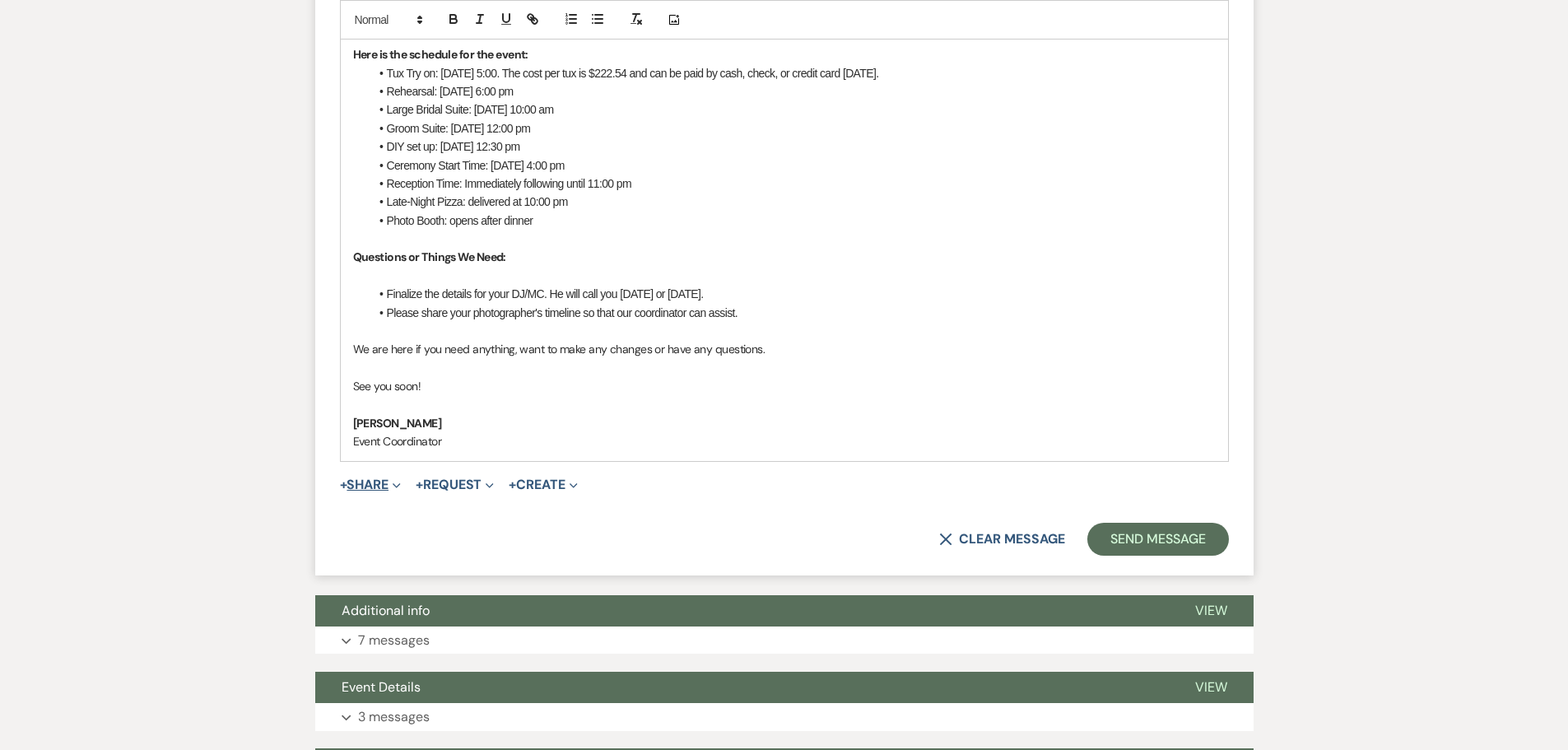
click at [376, 482] on button "+ Share Expand" at bounding box center [371, 485] width 62 height 13
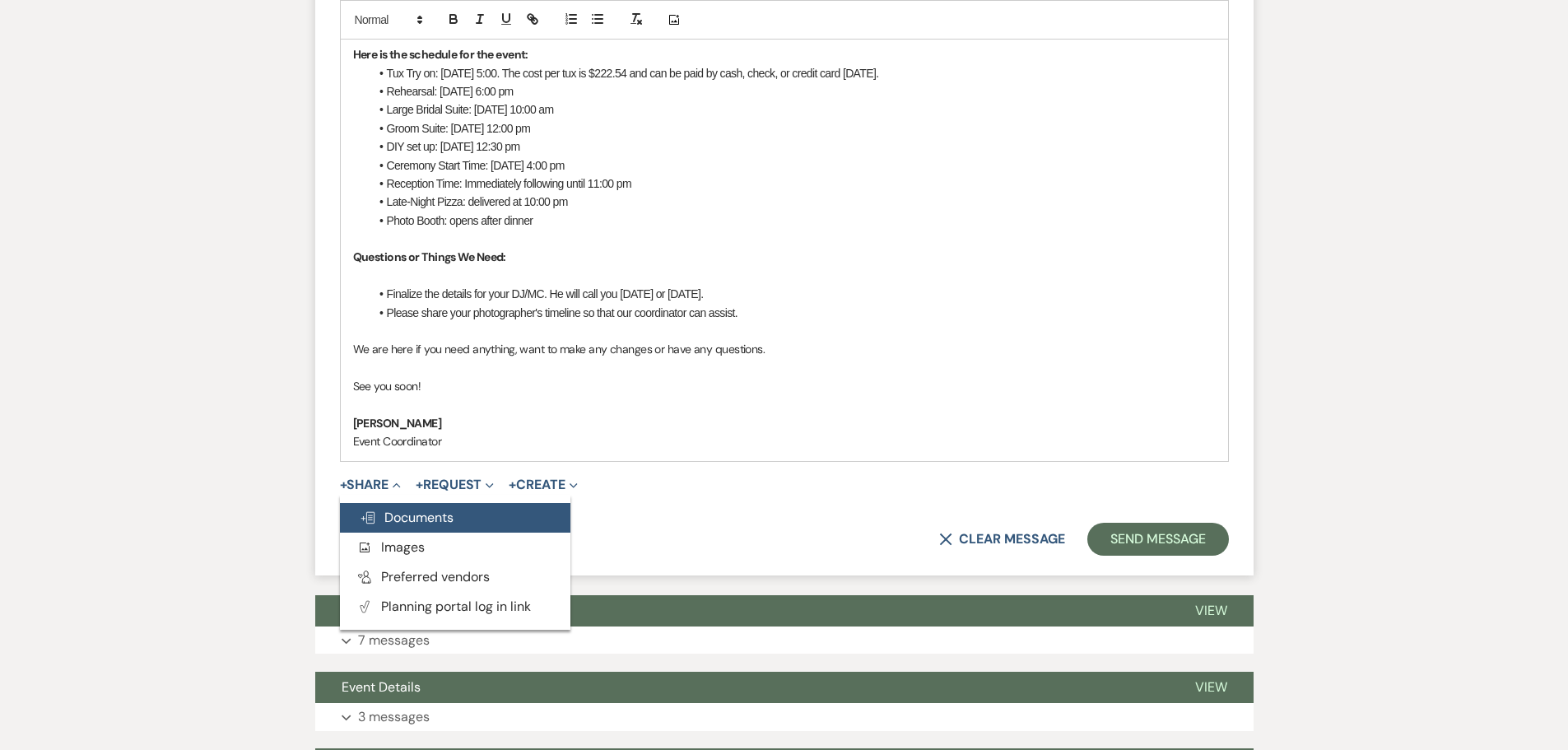
click at [417, 515] on span "Doc Upload Documents" at bounding box center [407, 517] width 94 height 17
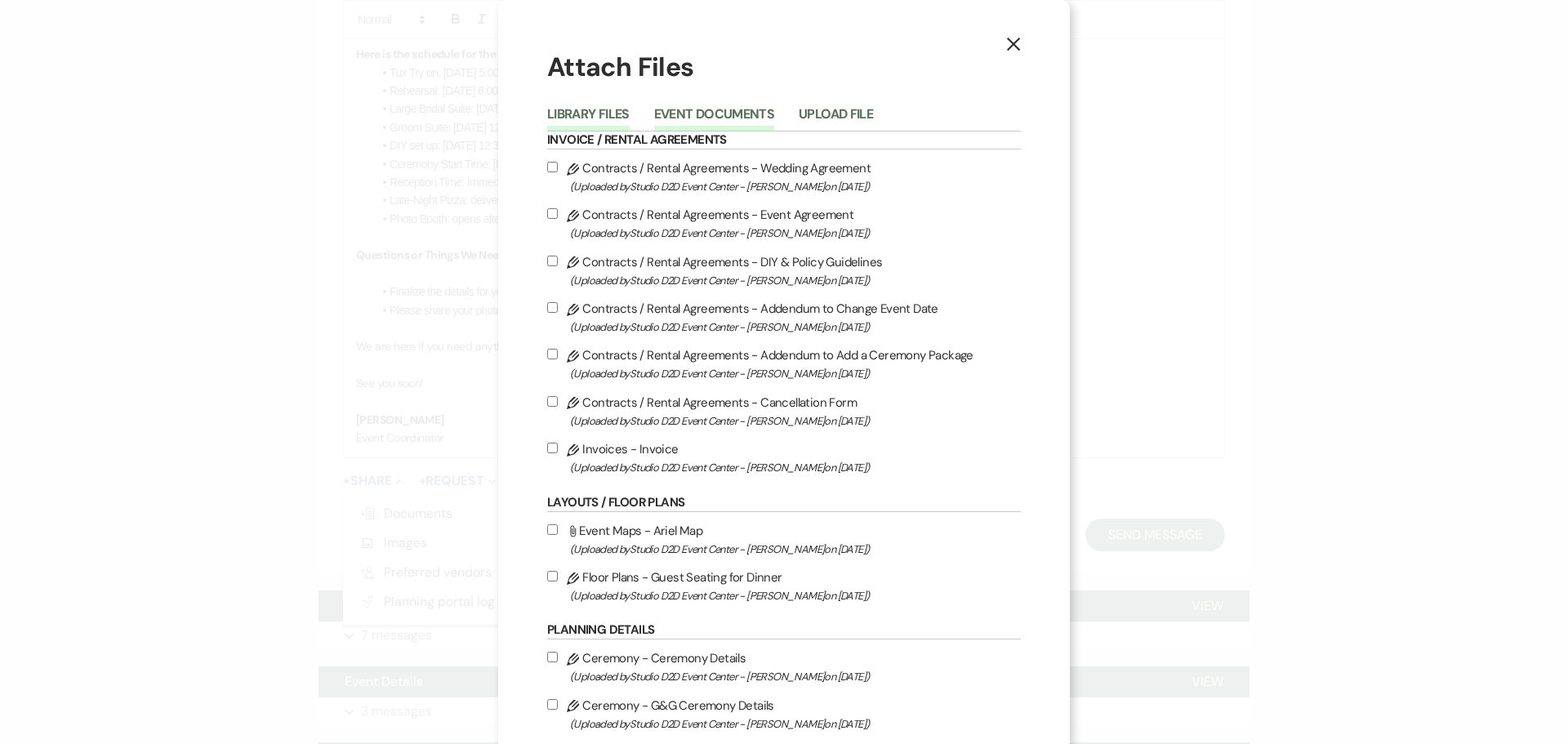
click at [698, 115] on button "Event Documents" at bounding box center [714, 119] width 121 height 22
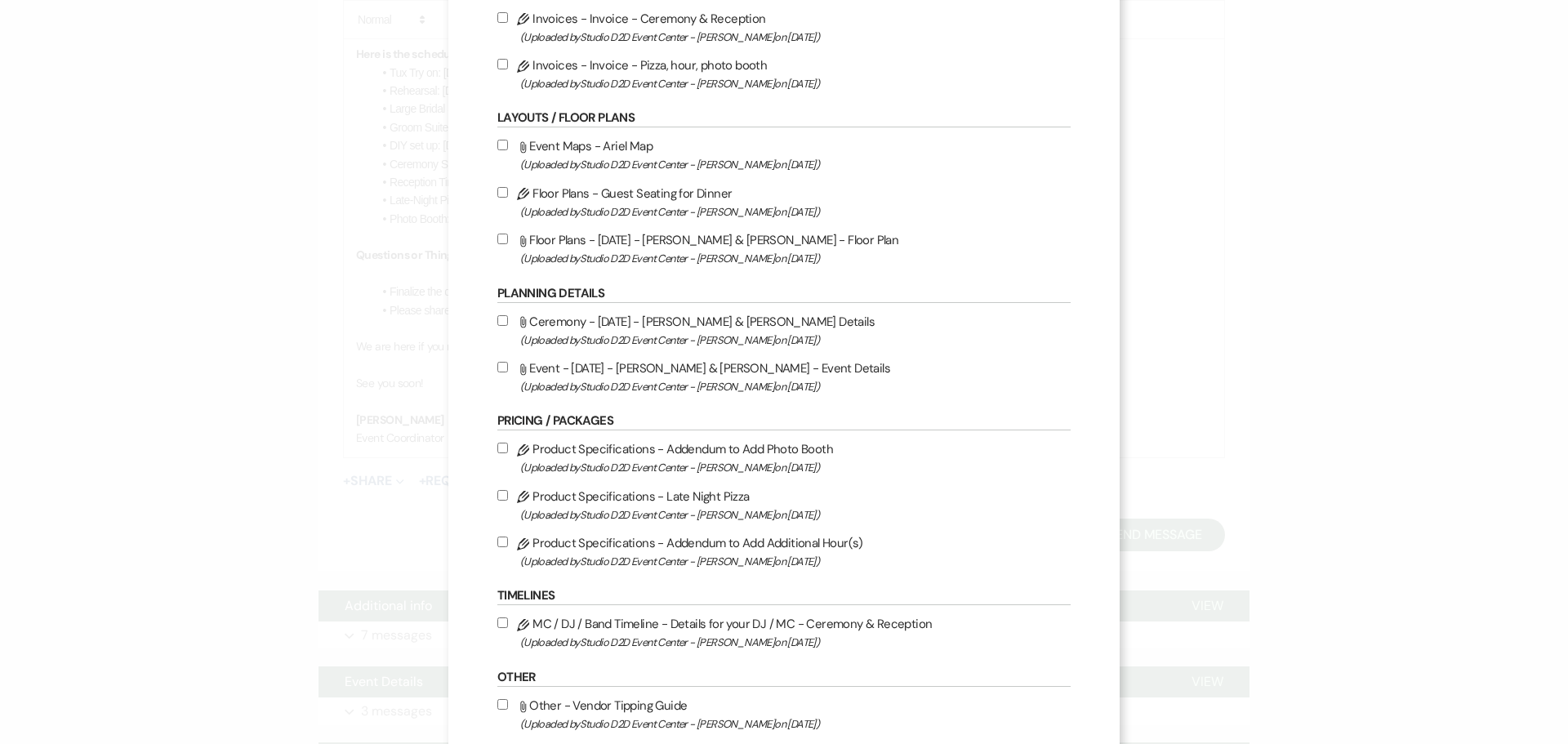
scroll to position [245, 0]
click at [634, 229] on label "Attach File Floor Plans - [DATE] - [PERSON_NAME] & [PERSON_NAME] - Floor Plan (…" at bounding box center [784, 247] width 574 height 38
click at [508, 232] on input "Attach File Floor Plans - [DATE] - [PERSON_NAME] & [PERSON_NAME] - Floor Plan (…" at bounding box center [502, 236] width 10 height 10
checkbox input "true"
click at [659, 318] on label "Attach File Ceremony - [DATE] - [PERSON_NAME] & [PERSON_NAME] Details (Uploaded…" at bounding box center [784, 328] width 574 height 38
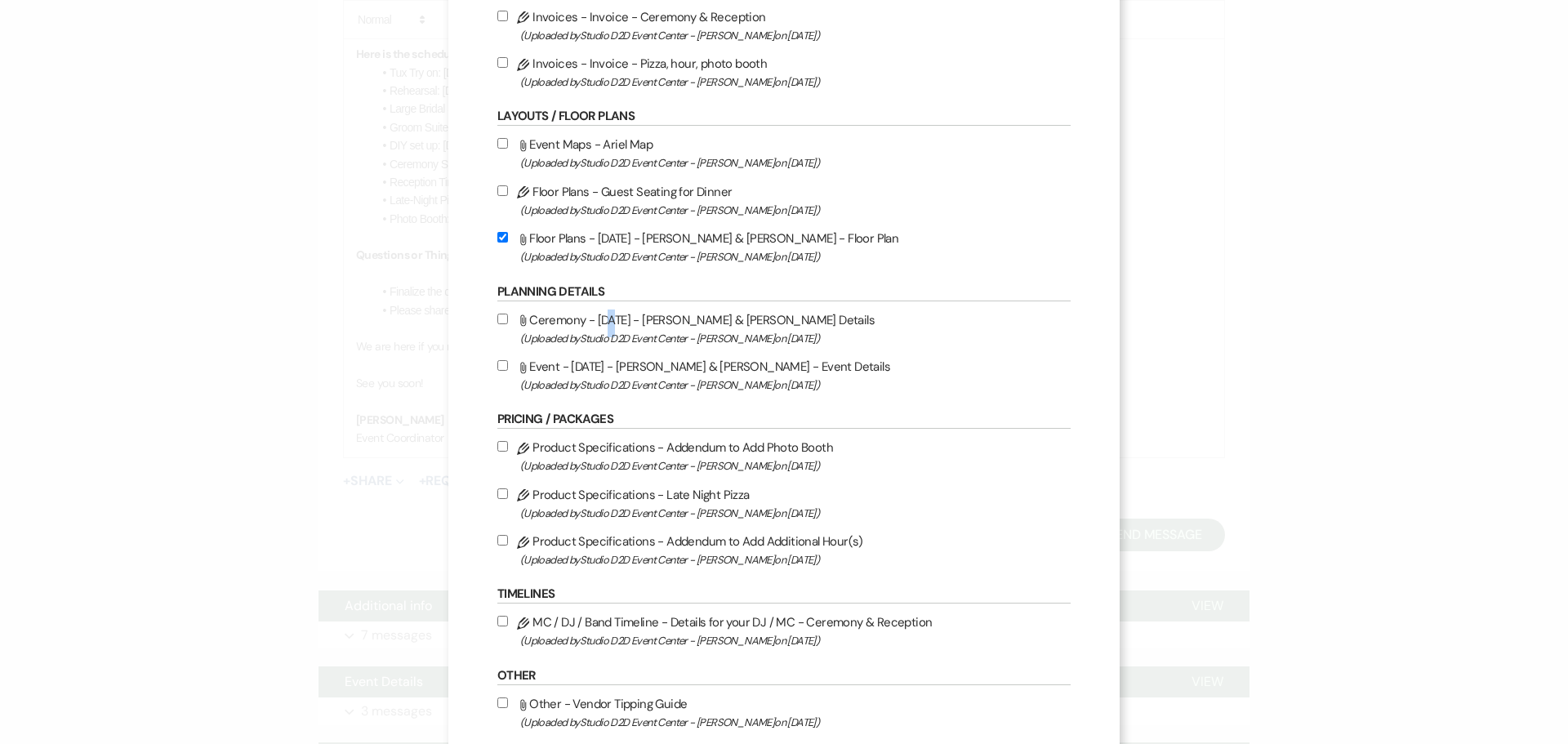
click at [508, 318] on input "Attach File Ceremony - [DATE] - [PERSON_NAME] & [PERSON_NAME] Details (Uploaded…" at bounding box center [502, 319] width 10 height 10
checkbox input "true"
click at [508, 364] on input "Attach File Event - [DATE] - [PERSON_NAME] & [PERSON_NAME] - Event Details (Upl…" at bounding box center [502, 365] width 10 height 10
checkbox input "true"
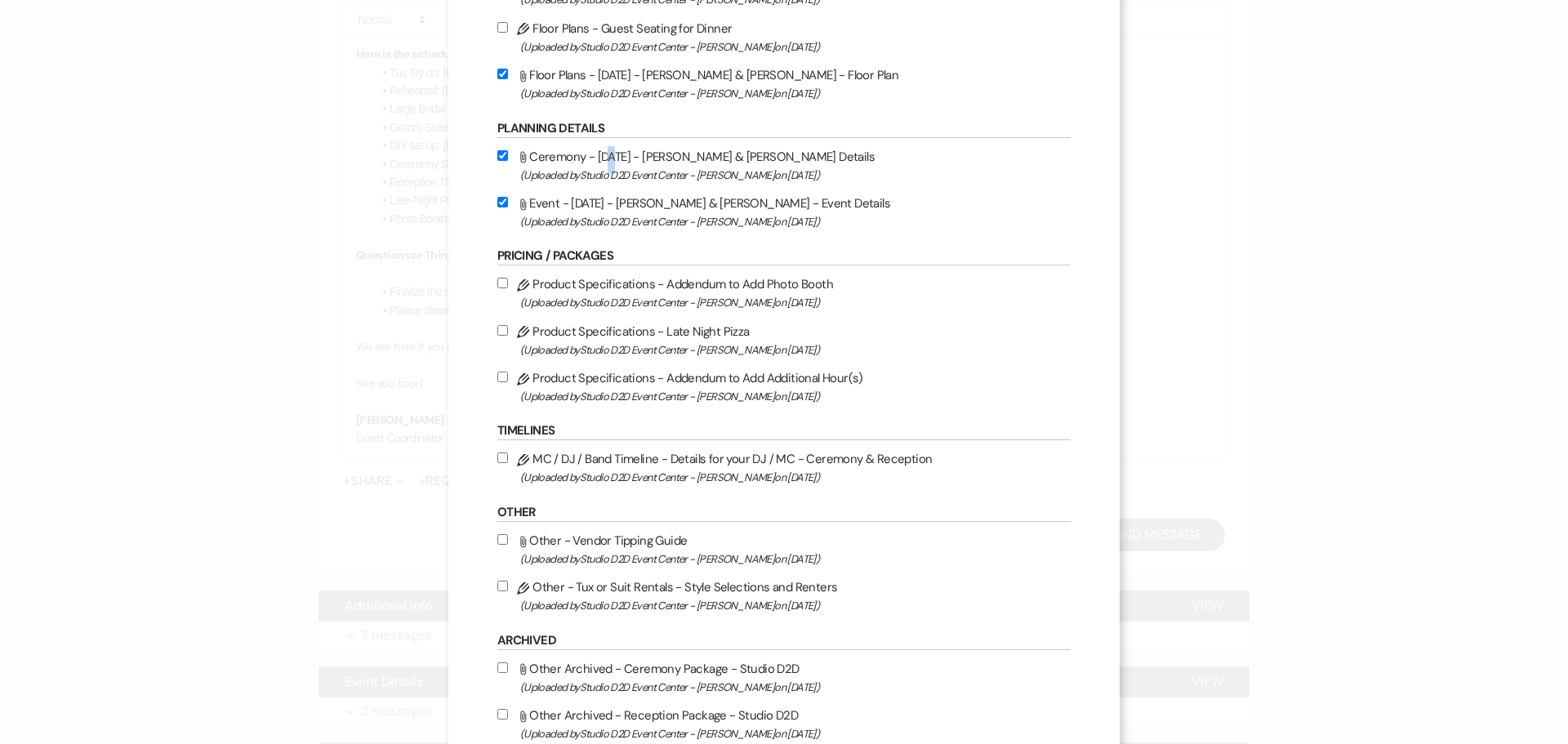
click at [508, 459] on input "Pencil MC / DJ / Band Timeline - Details for your DJ / MC - Ceremony & Receptio…" at bounding box center [502, 457] width 10 height 10
checkbox input "true"
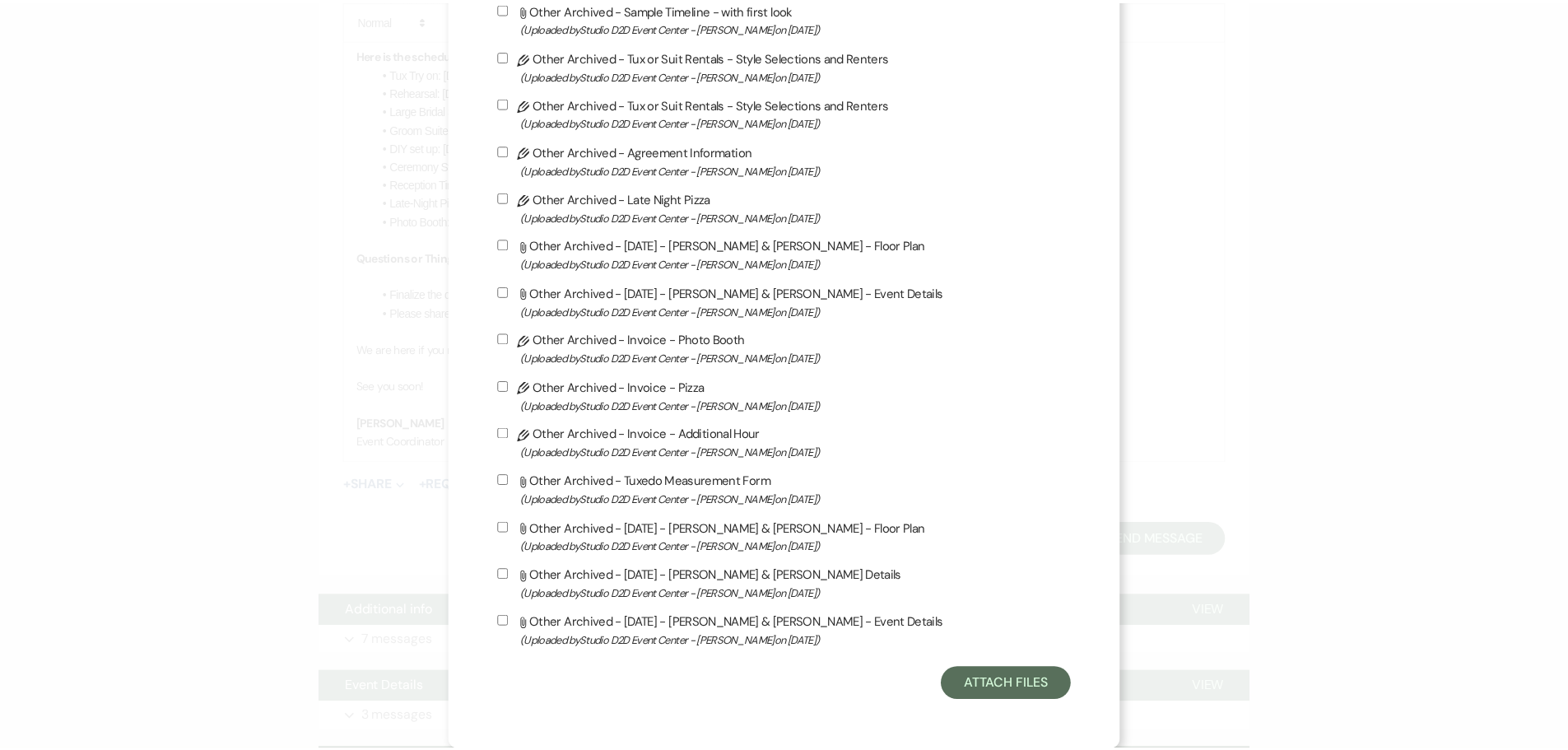
scroll to position [1409, 0]
click at [950, 679] on button "Attach Files" at bounding box center [1013, 684] width 131 height 33
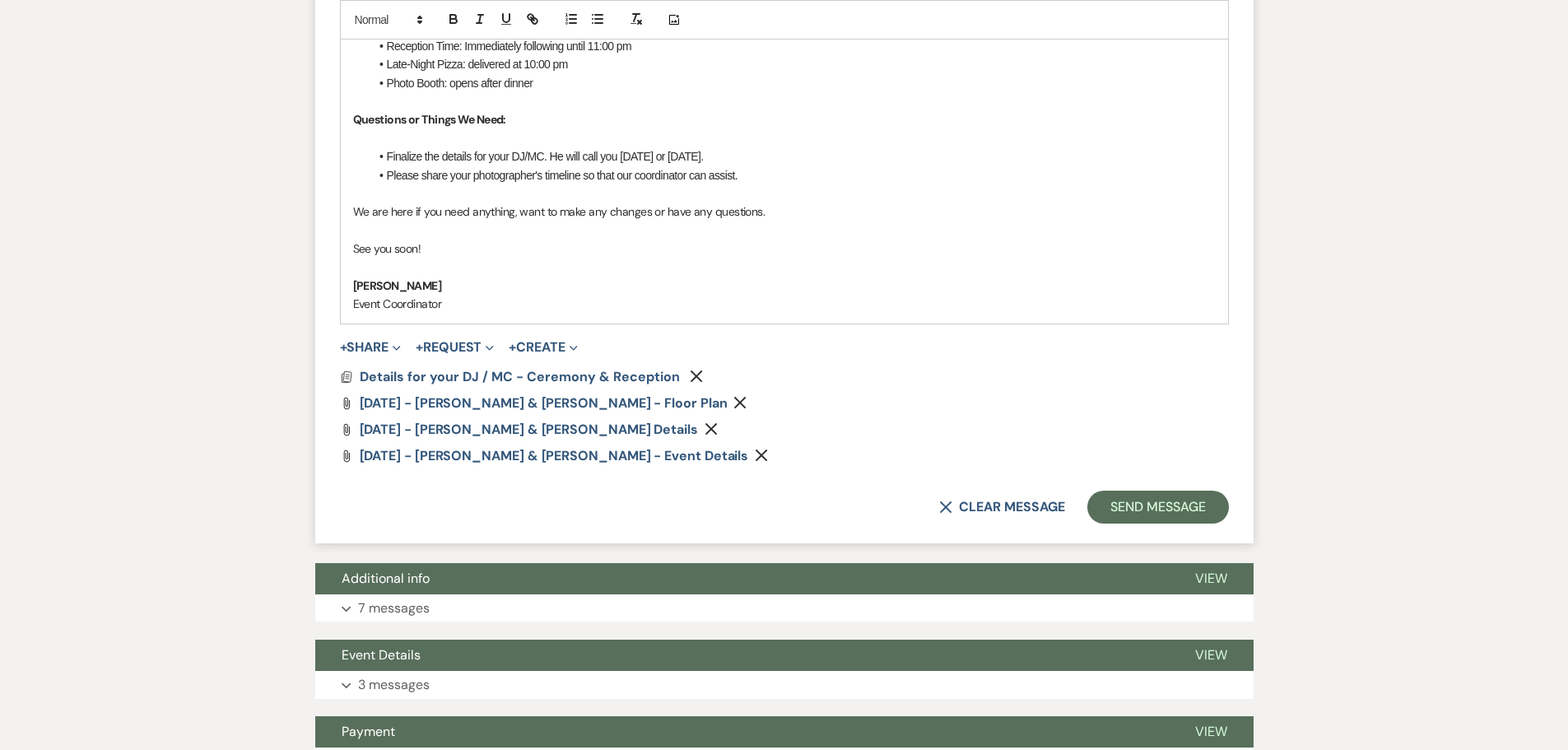
scroll to position [1318, 0]
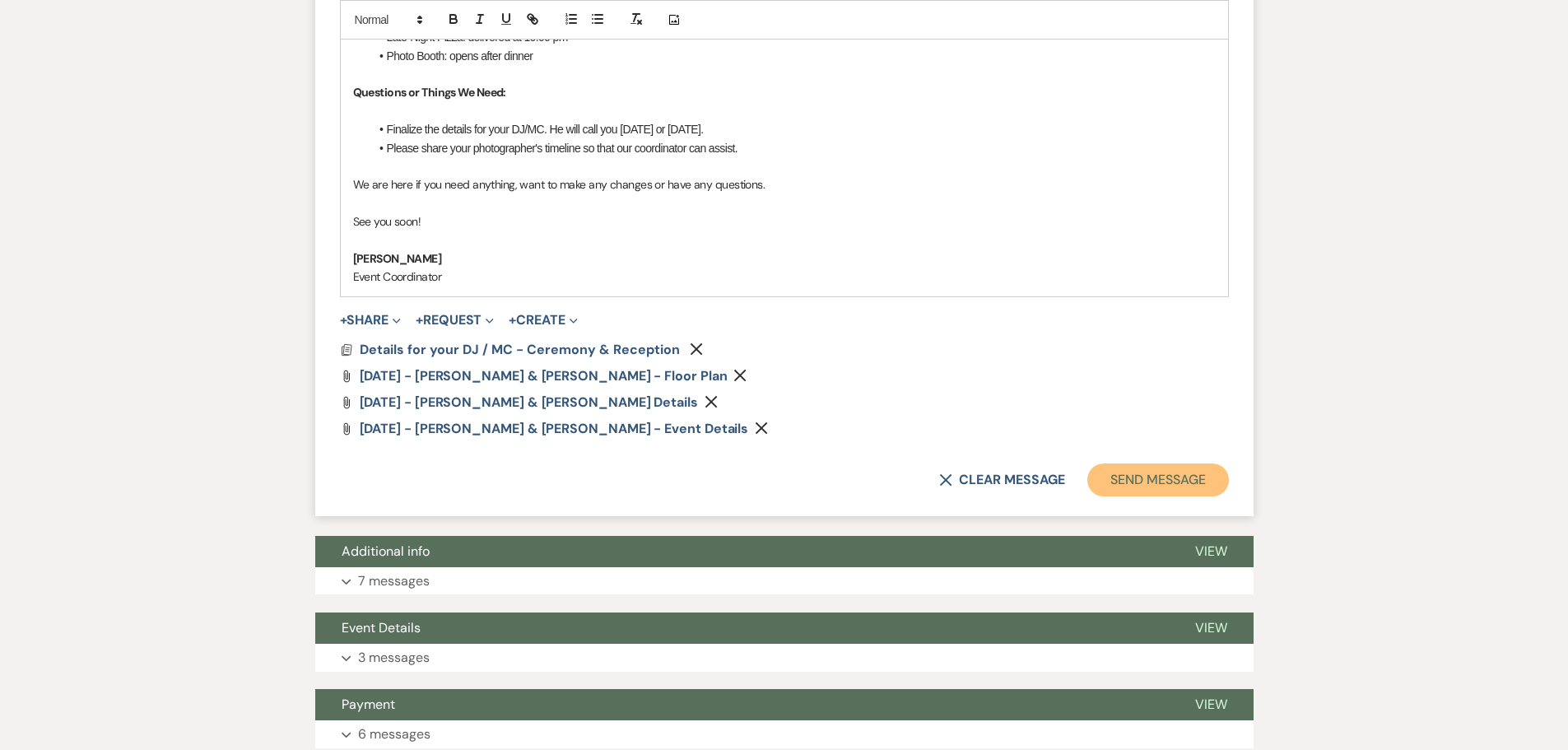
click at [1138, 481] on button "Send Message" at bounding box center [1157, 480] width 140 height 33
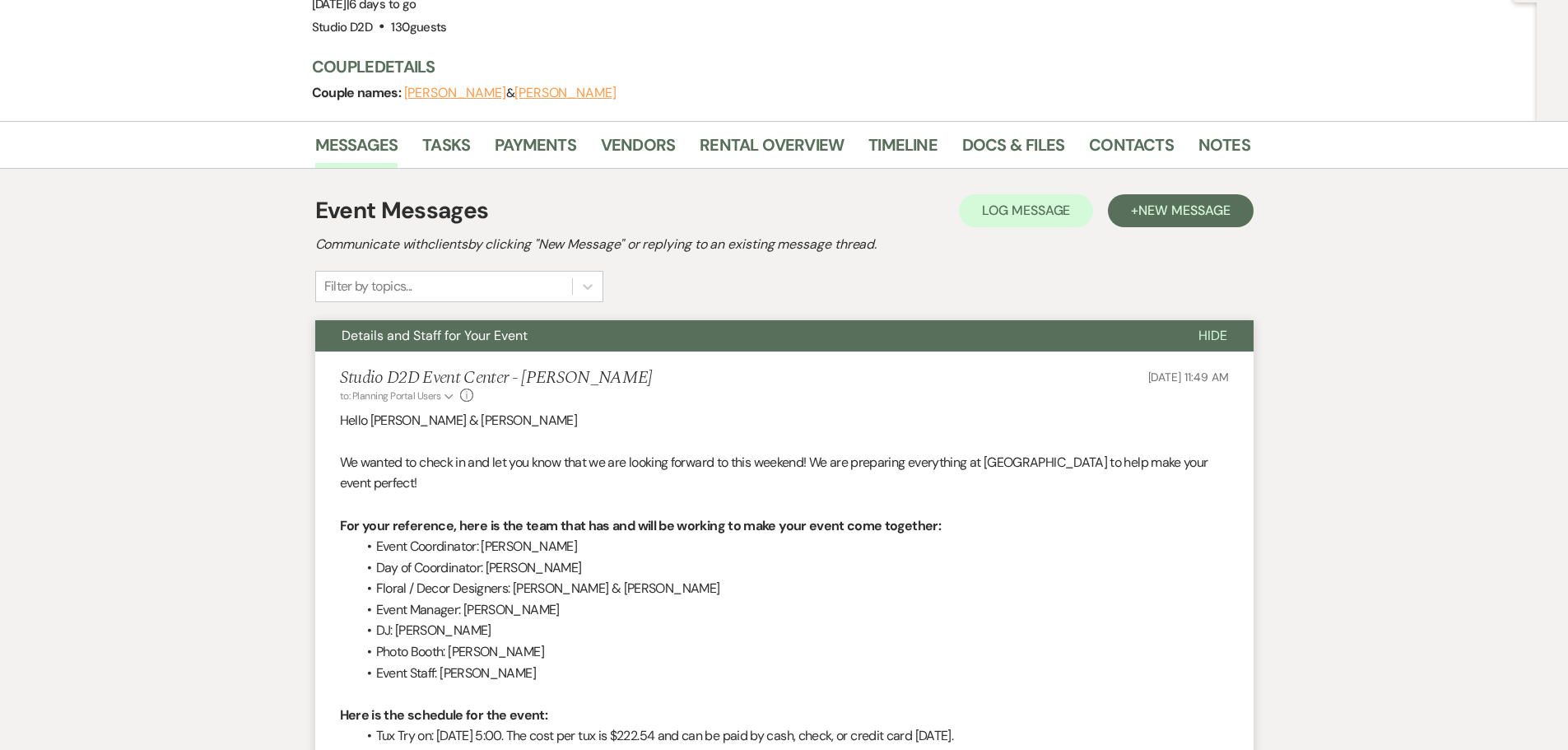
scroll to position [0, 0]
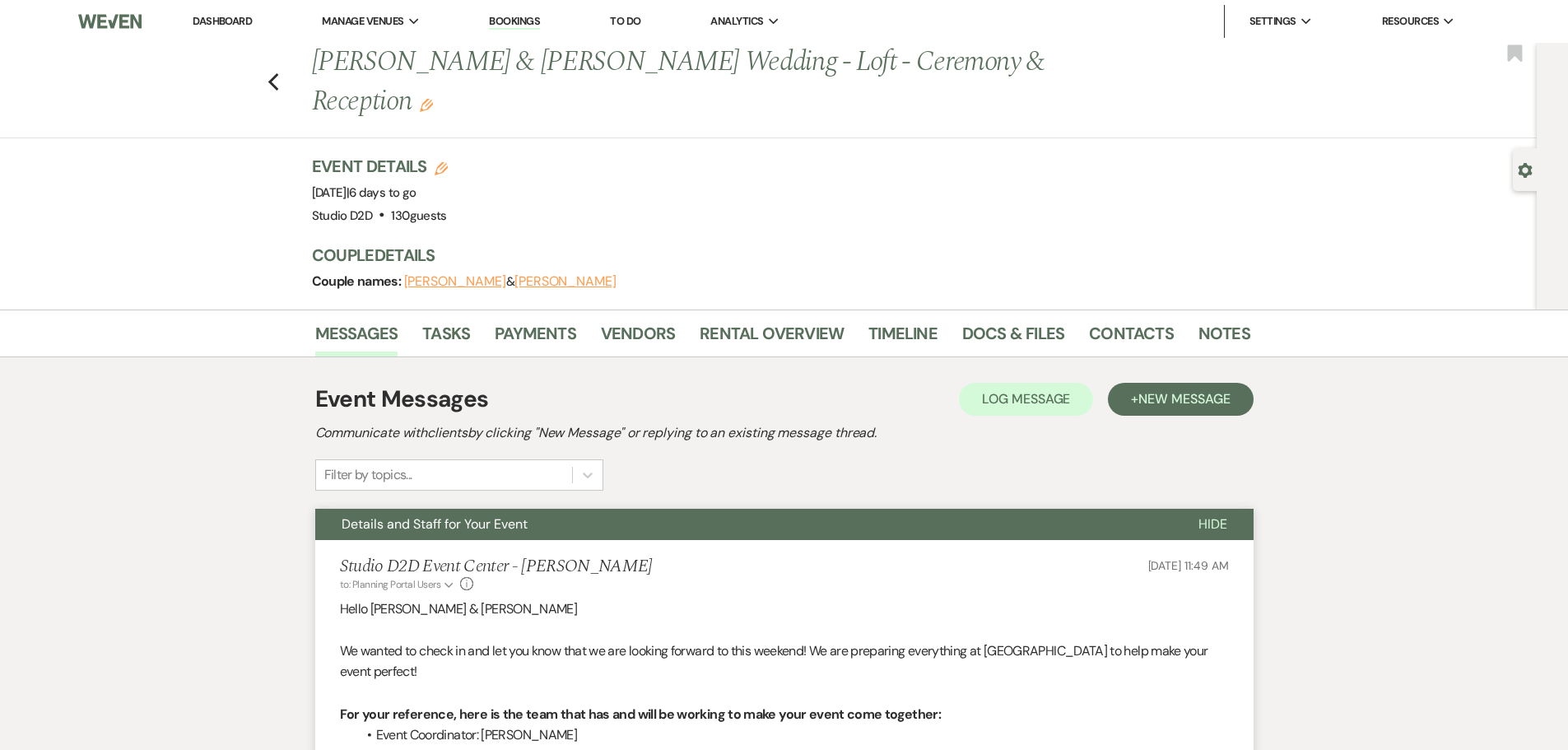
click at [508, 23] on link "Bookings" at bounding box center [514, 22] width 51 height 16
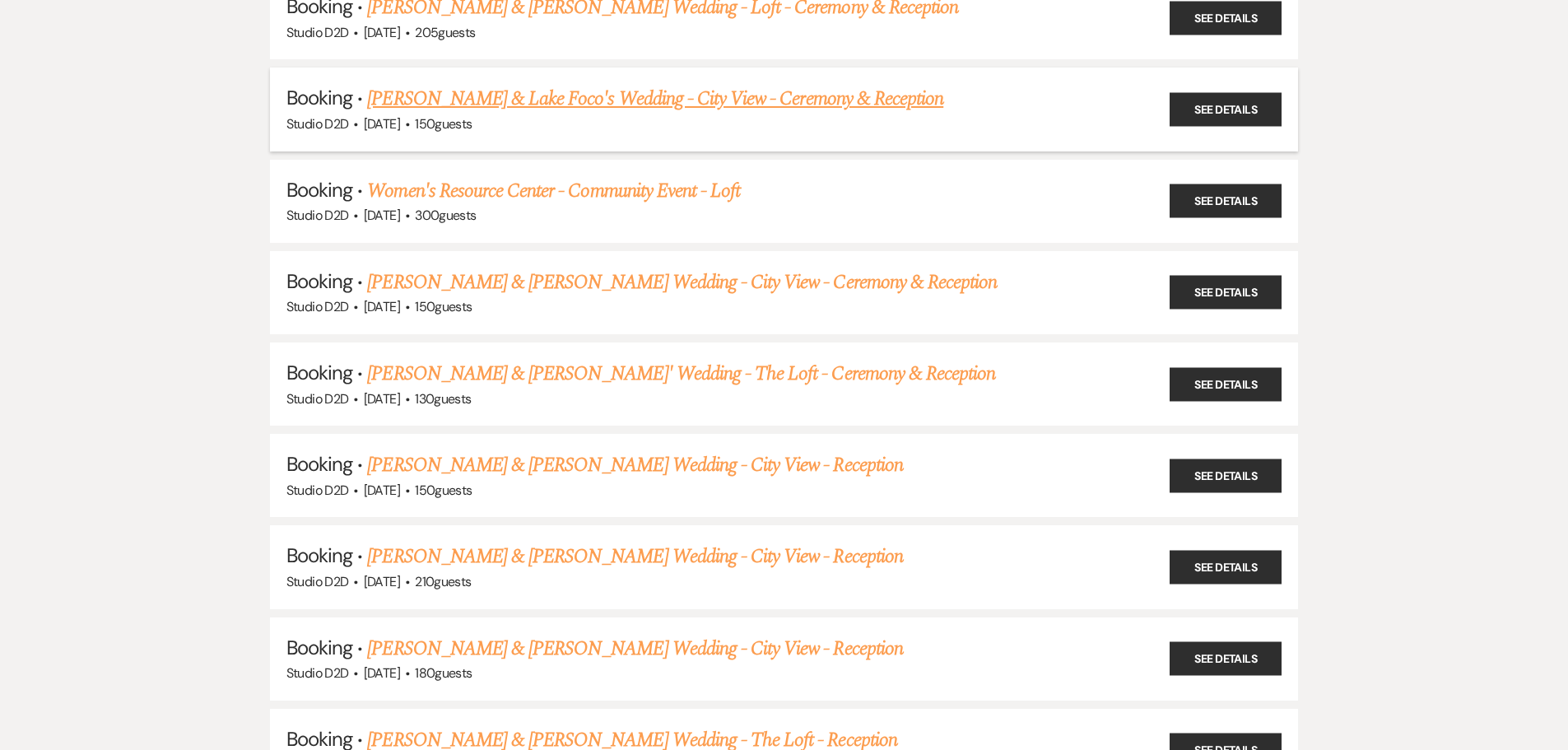
scroll to position [1070, 0]
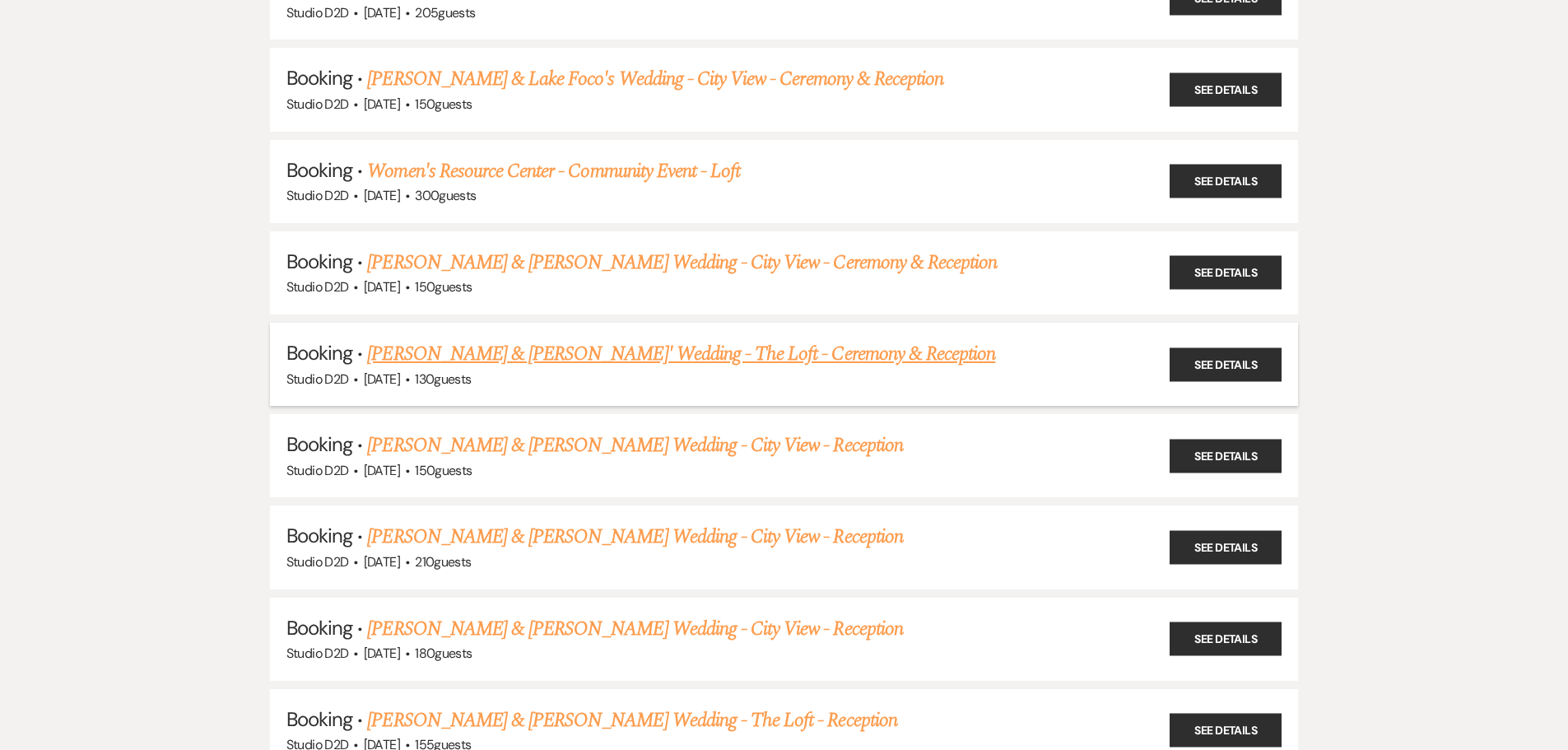
click at [523, 354] on link "[PERSON_NAME] & [PERSON_NAME]' Wedding - The Loft - Ceremony & Reception" at bounding box center [681, 353] width 628 height 29
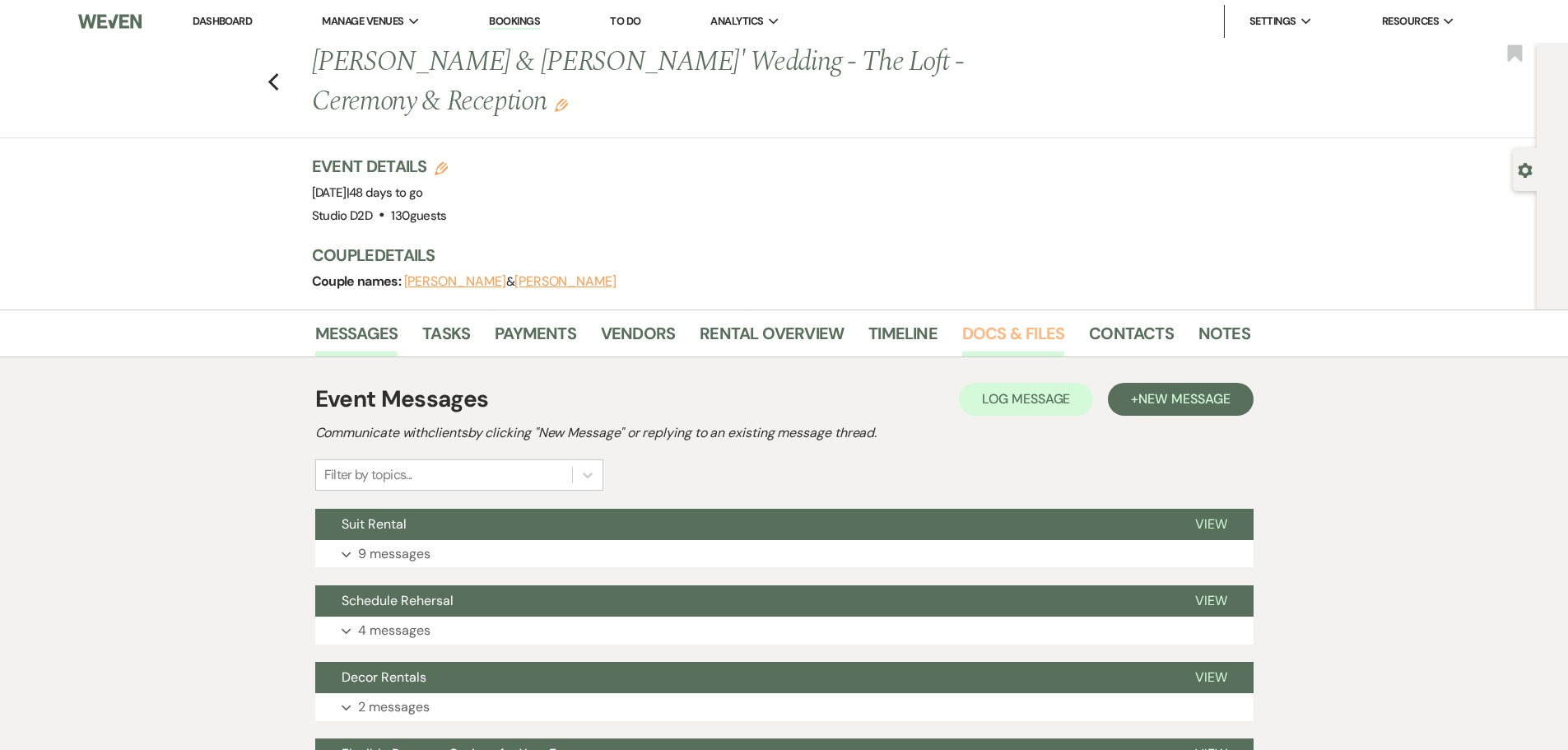
click at [997, 331] on link "Docs & Files" at bounding box center [1013, 338] width 102 height 36
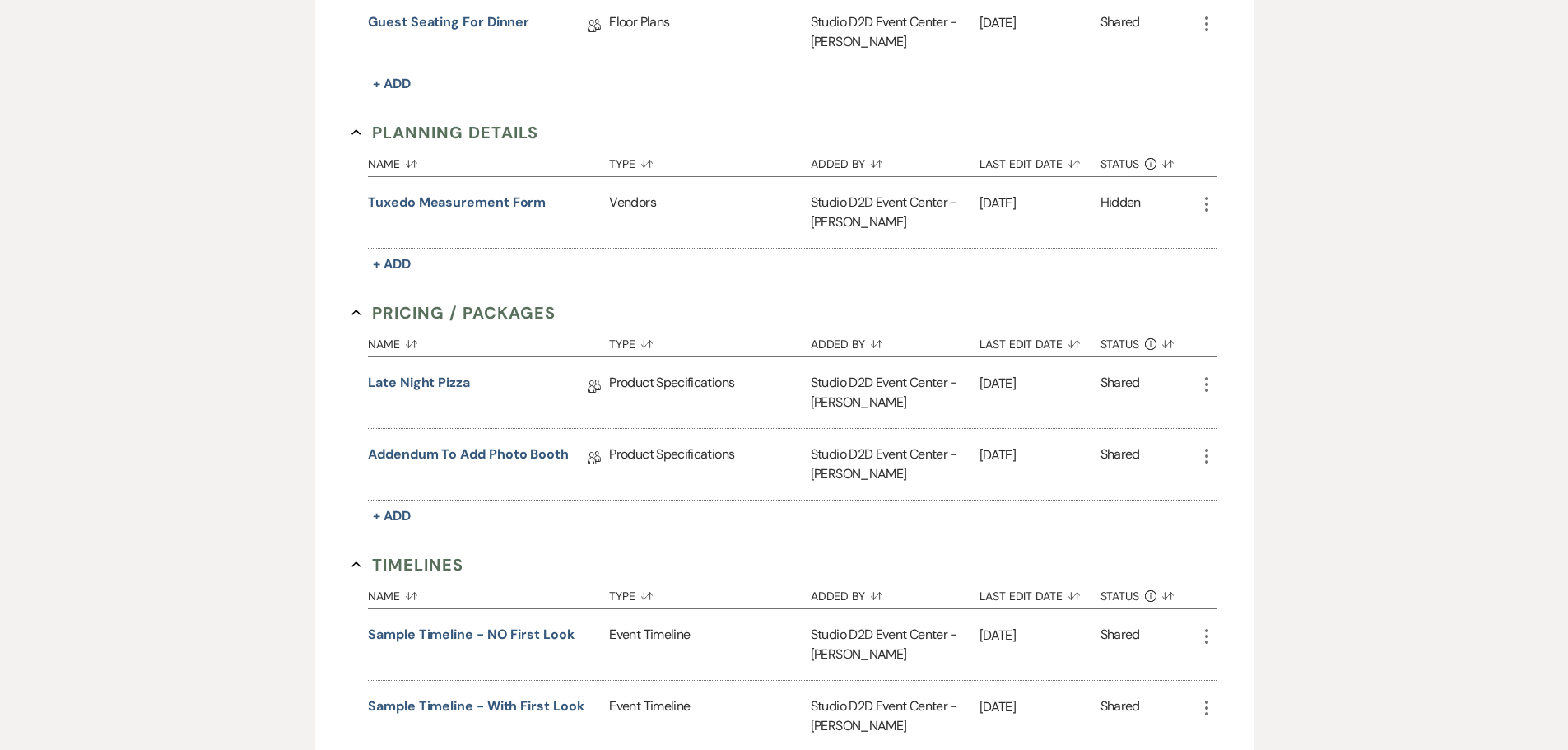
scroll to position [1153, 0]
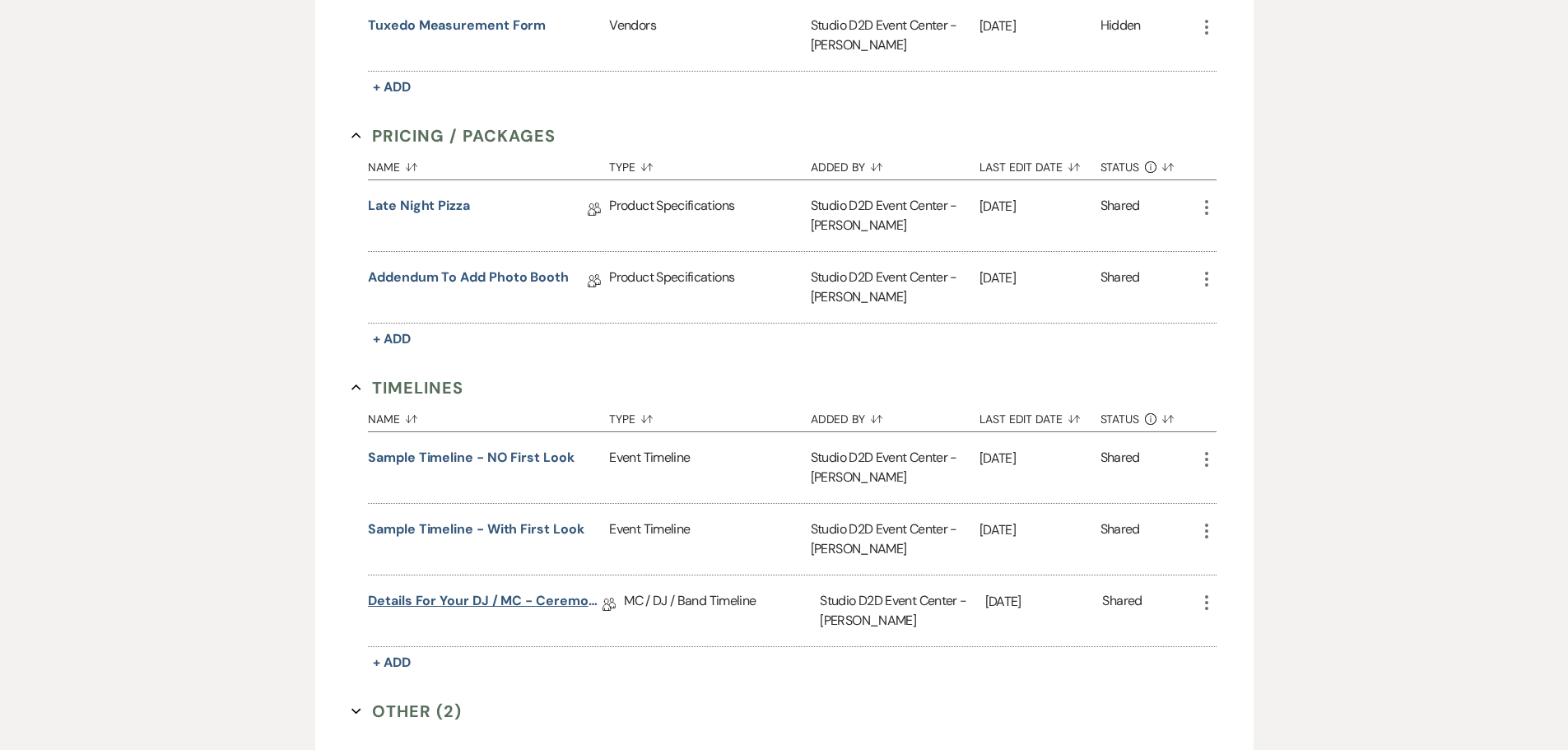
click at [500, 599] on link "Details for your DJ / MC - Ceremony & Reception" at bounding box center [485, 604] width 234 height 25
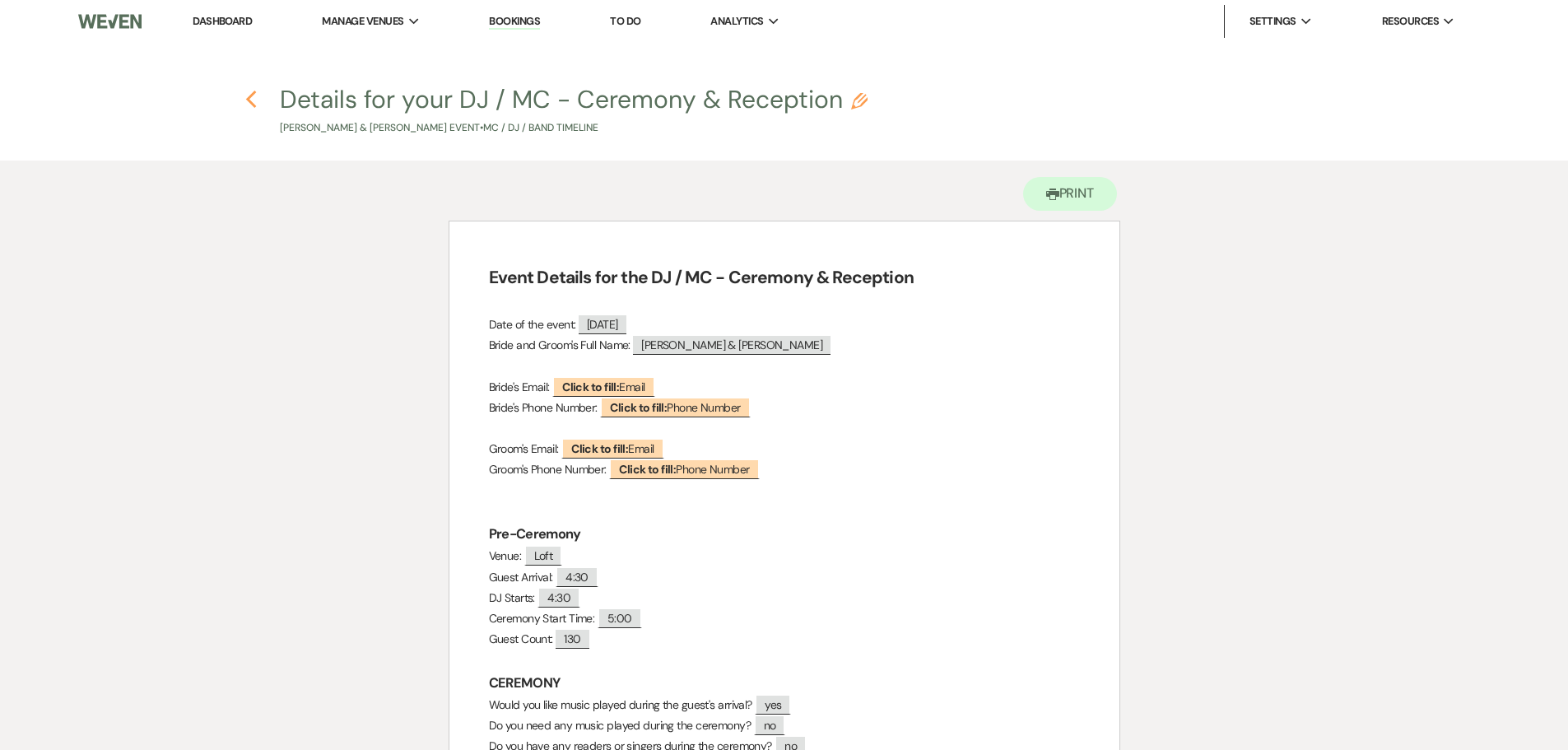
click at [250, 102] on use "button" at bounding box center [251, 99] width 10 height 18
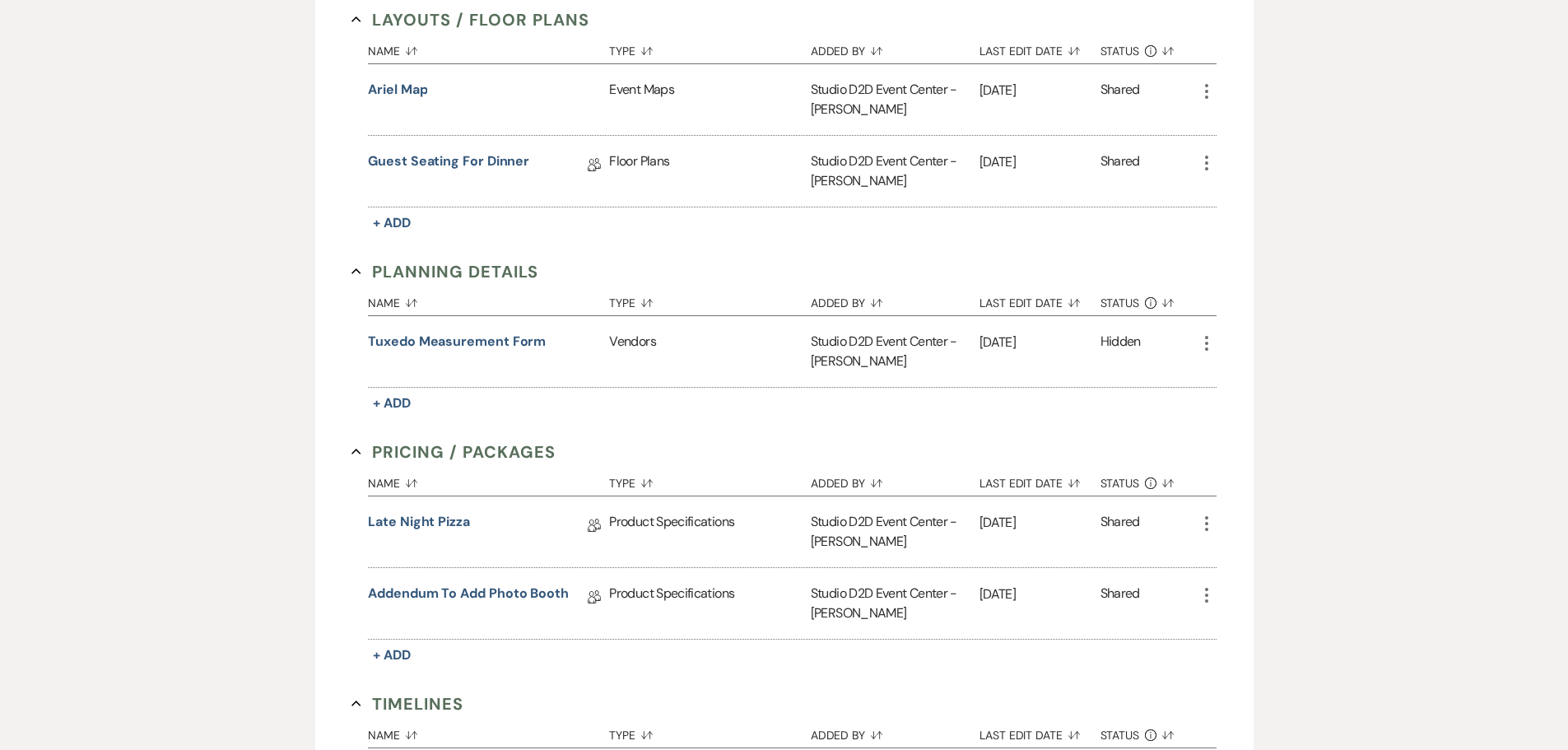
scroll to position [823, 0]
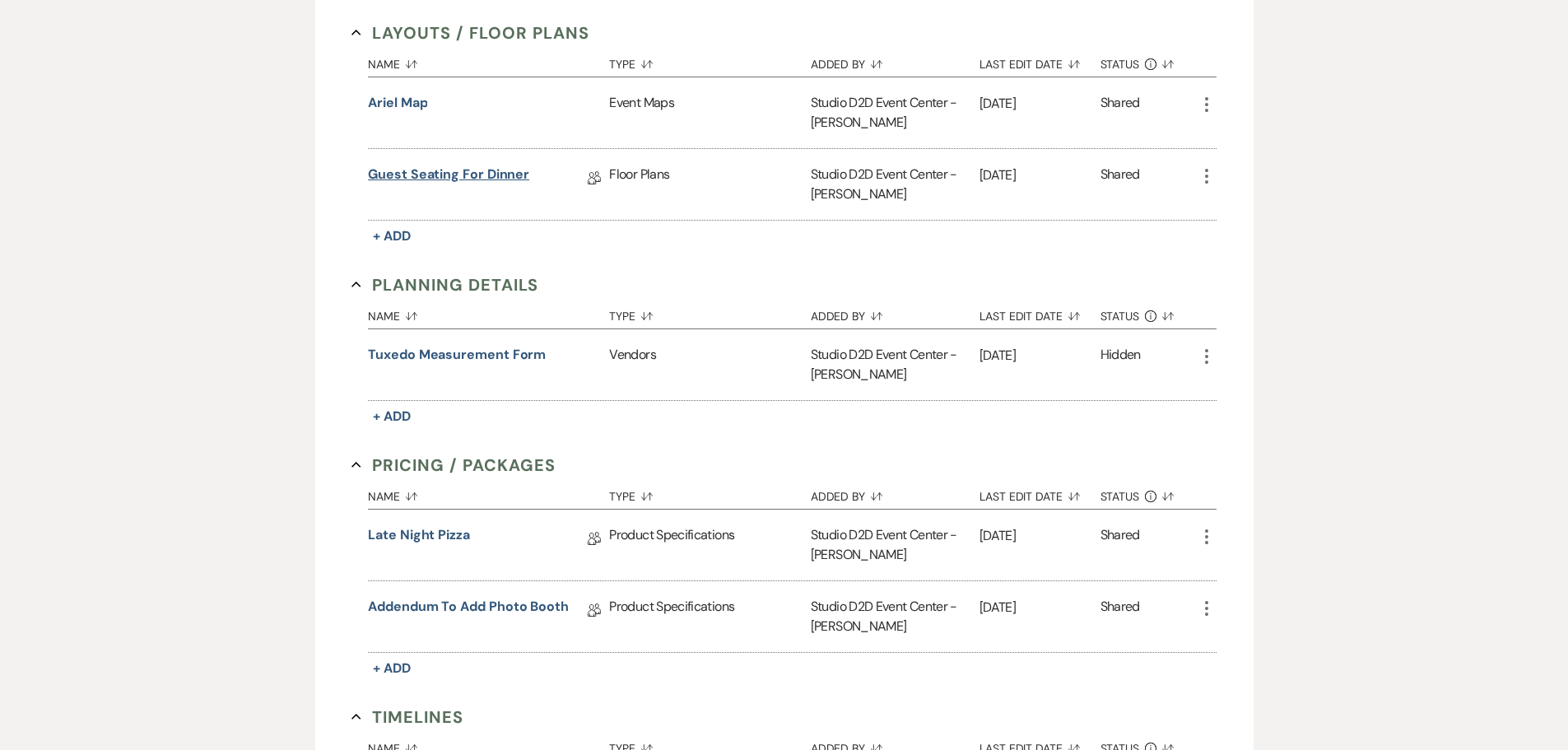
click at [452, 174] on link "Guest Seating for Dinner" at bounding box center [448, 177] width 161 height 25
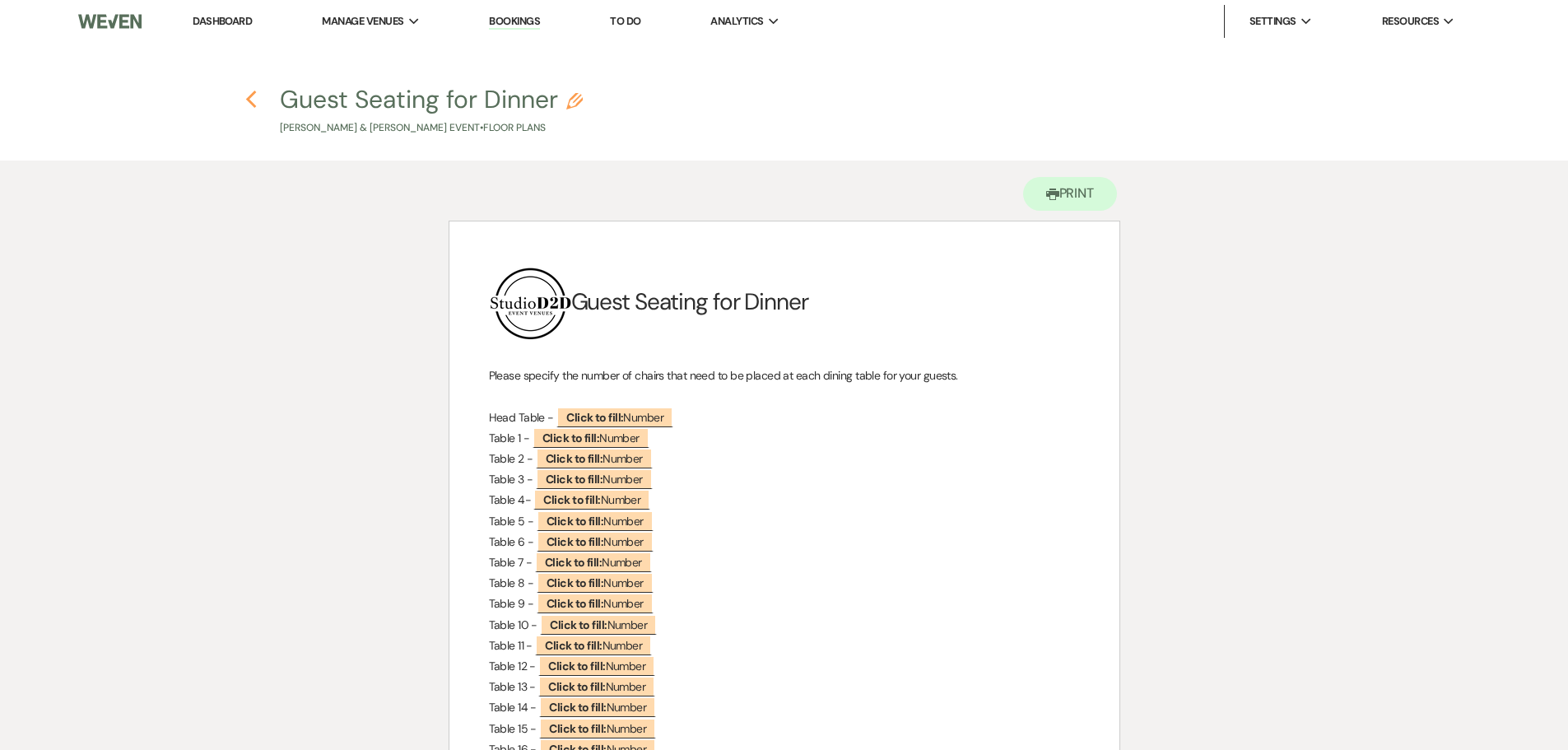
click at [252, 102] on icon "Previous" at bounding box center [251, 99] width 12 height 20
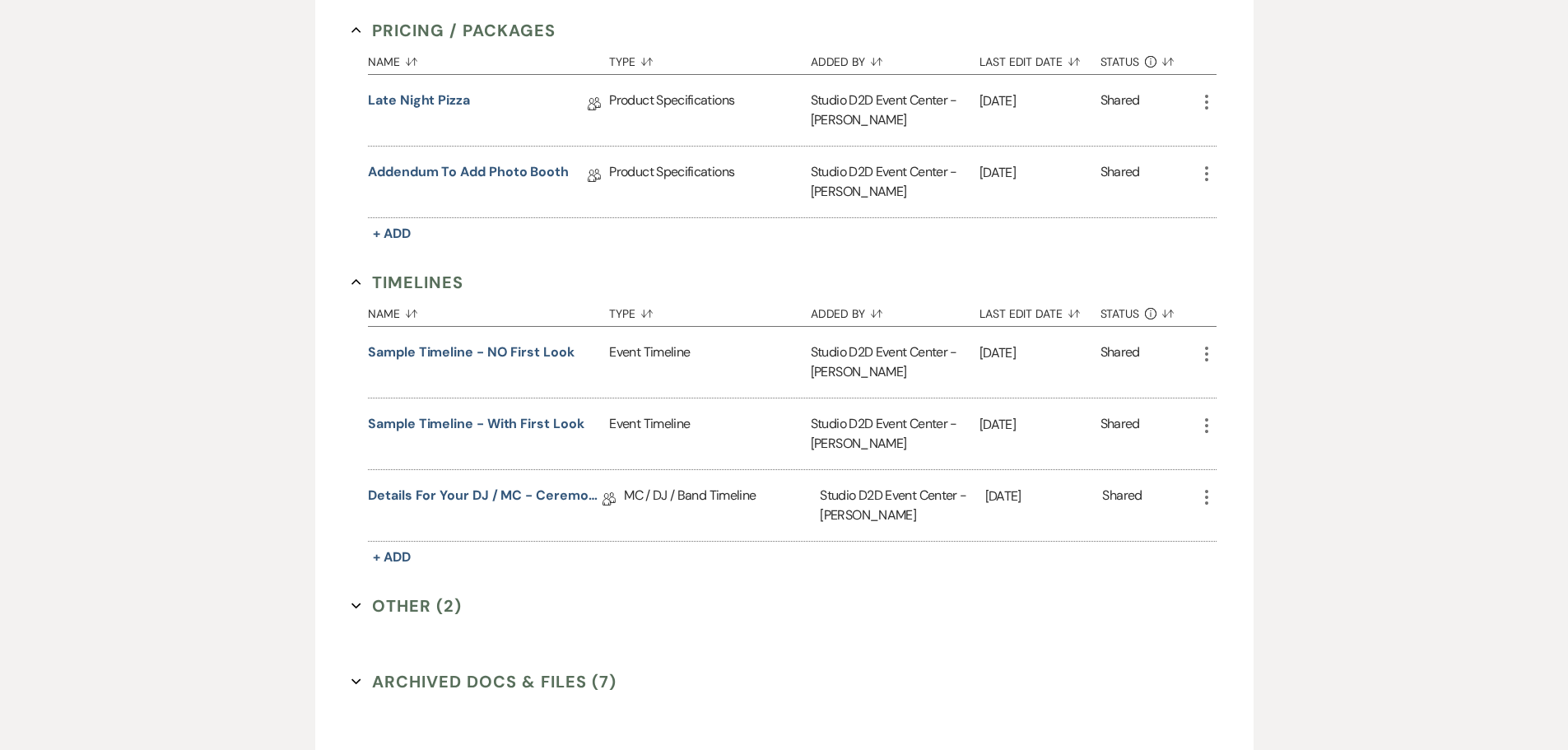
scroll to position [1387, 0]
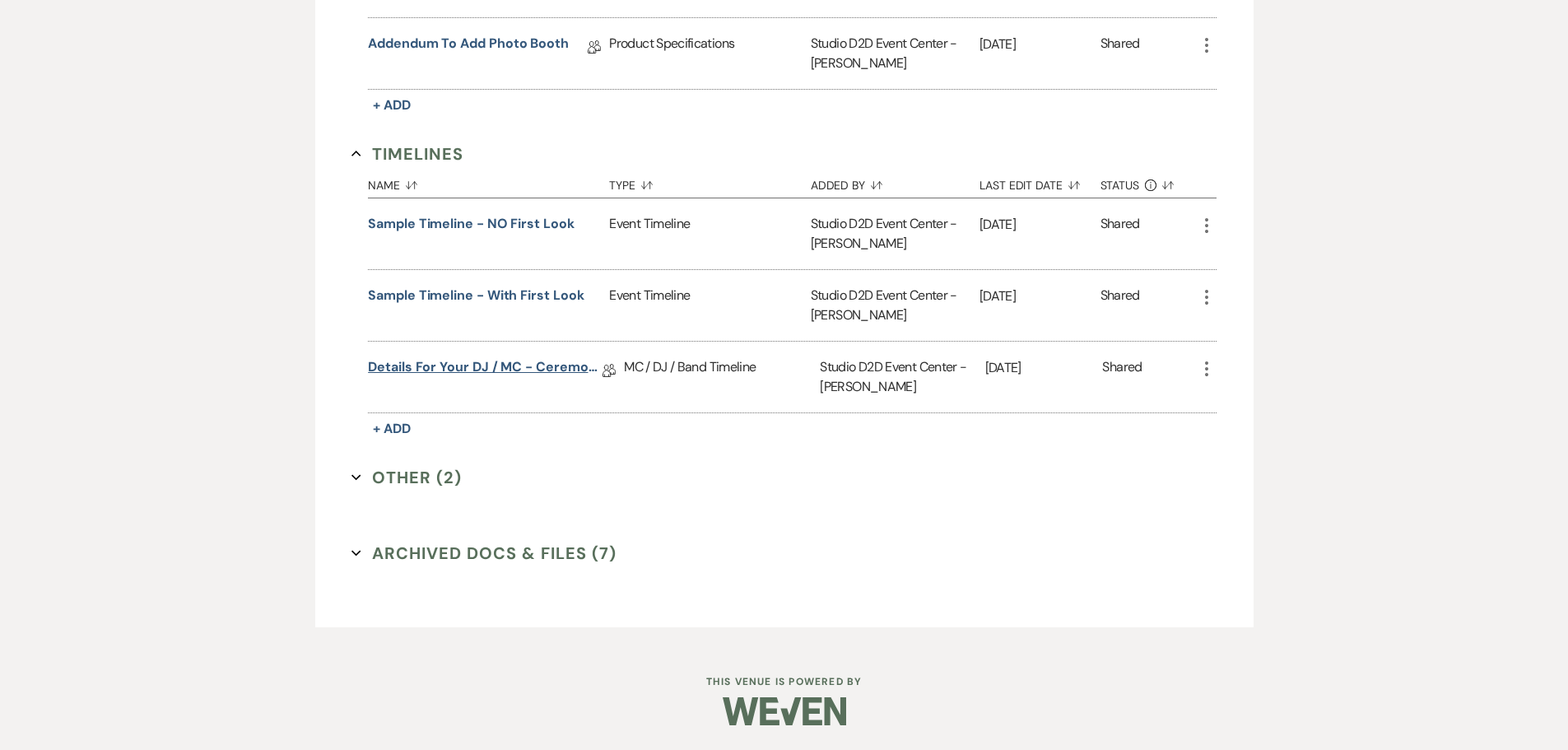
click at [537, 372] on link "Details for your DJ / MC - Ceremony & Reception" at bounding box center [485, 369] width 234 height 25
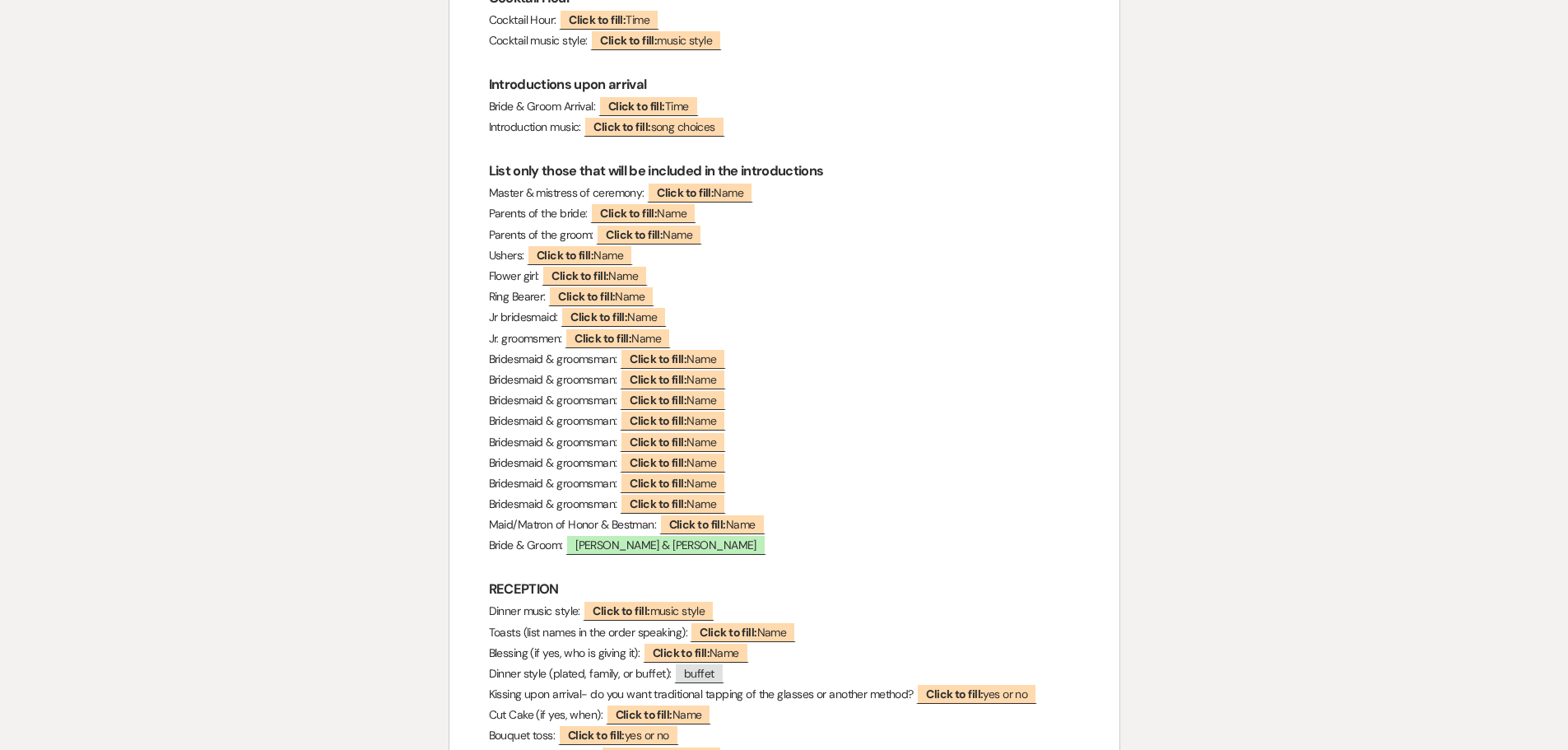
scroll to position [1235, 0]
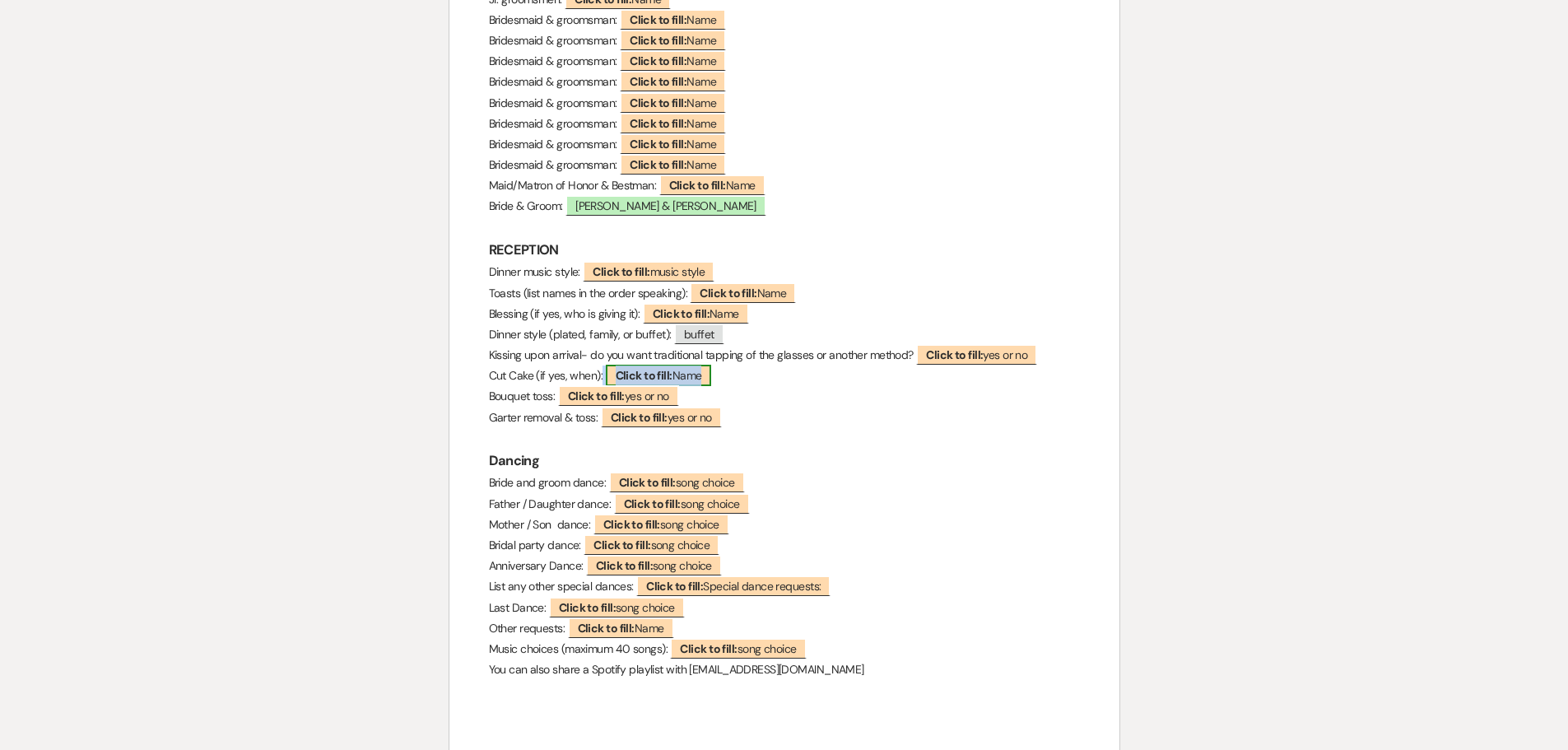
click at [650, 370] on b "Click to fill:" at bounding box center [644, 376] width 57 height 15
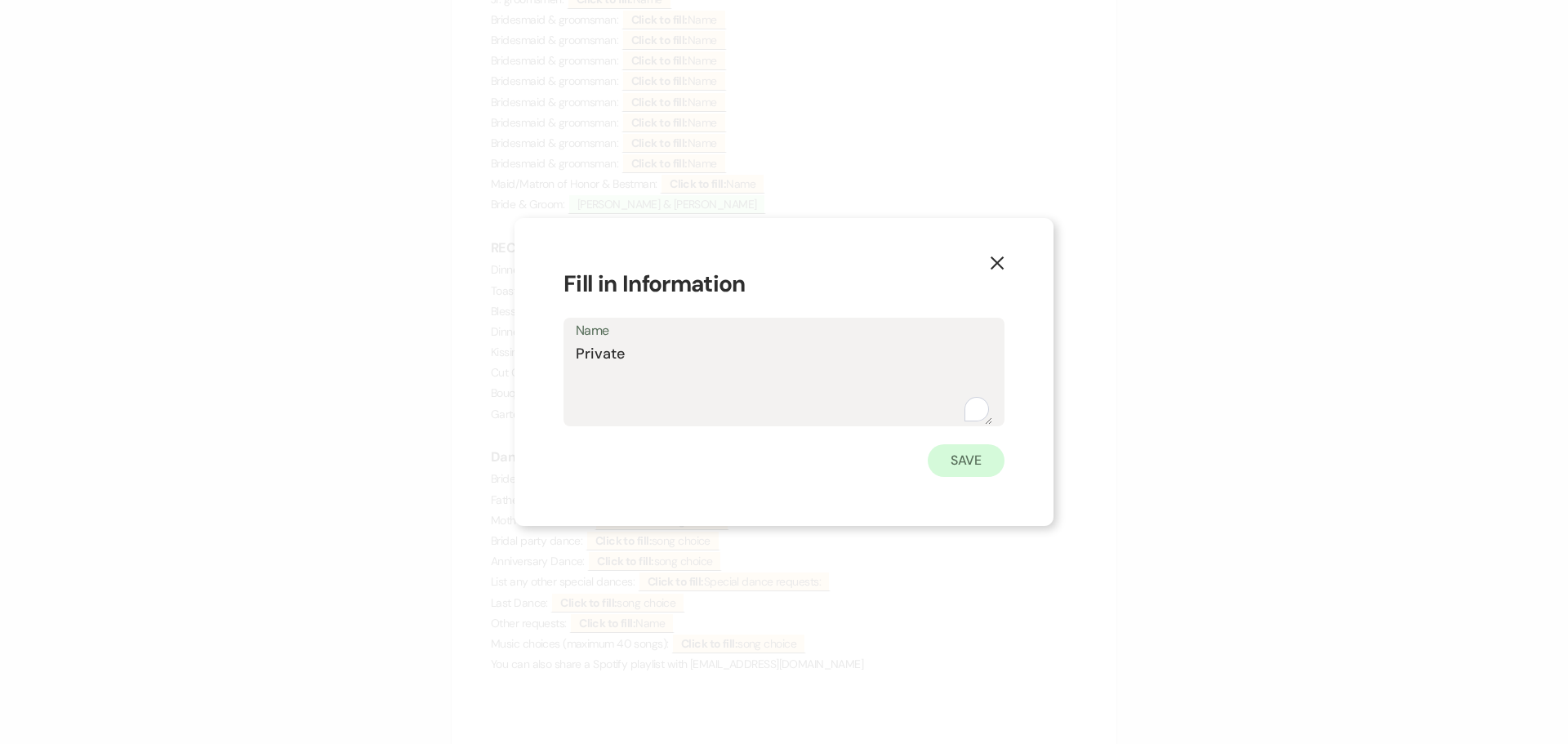
type textarea "Private"
click at [989, 465] on button "Save" at bounding box center [966, 461] width 77 height 33
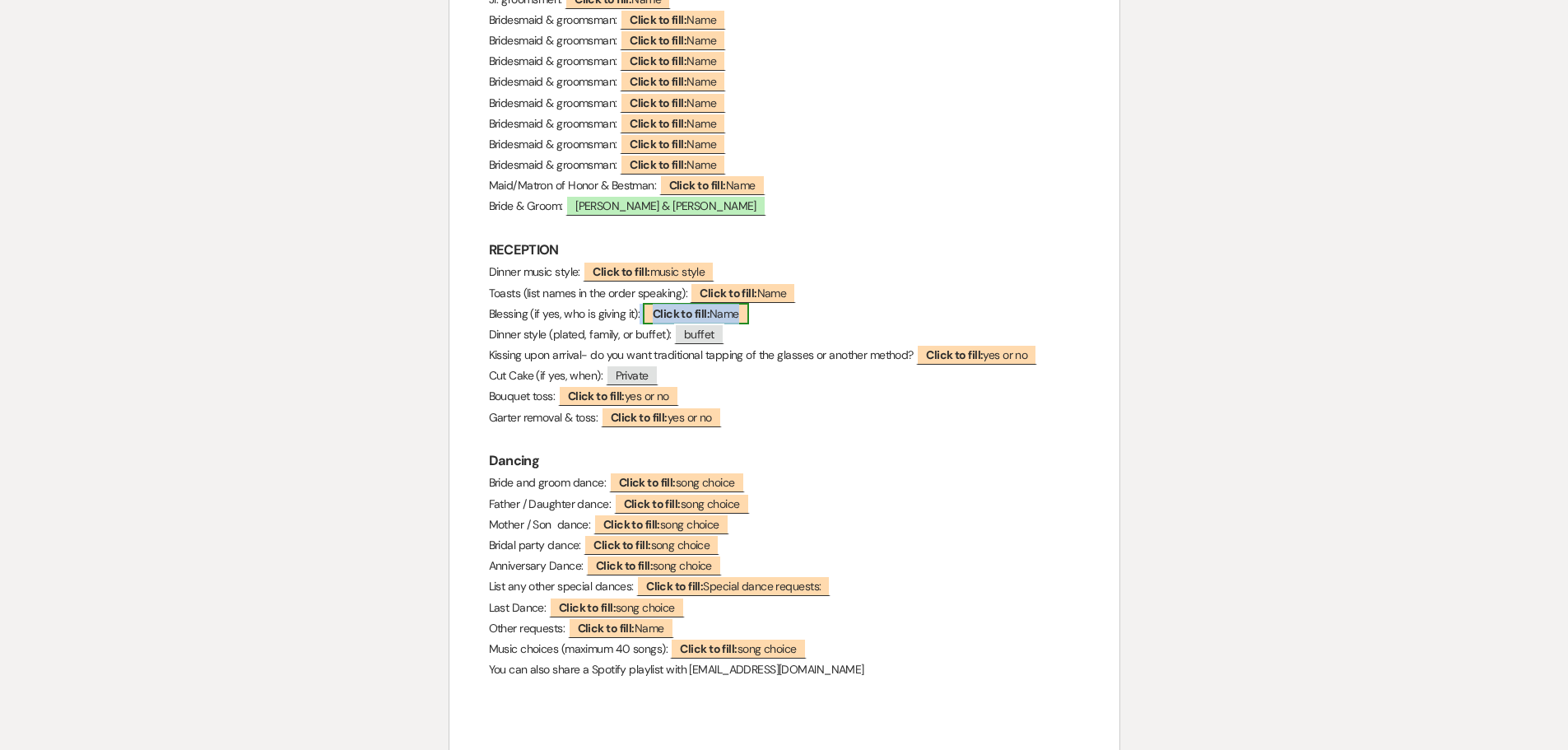
click at [669, 322] on span "Click to fill: Name" at bounding box center [696, 314] width 106 height 22
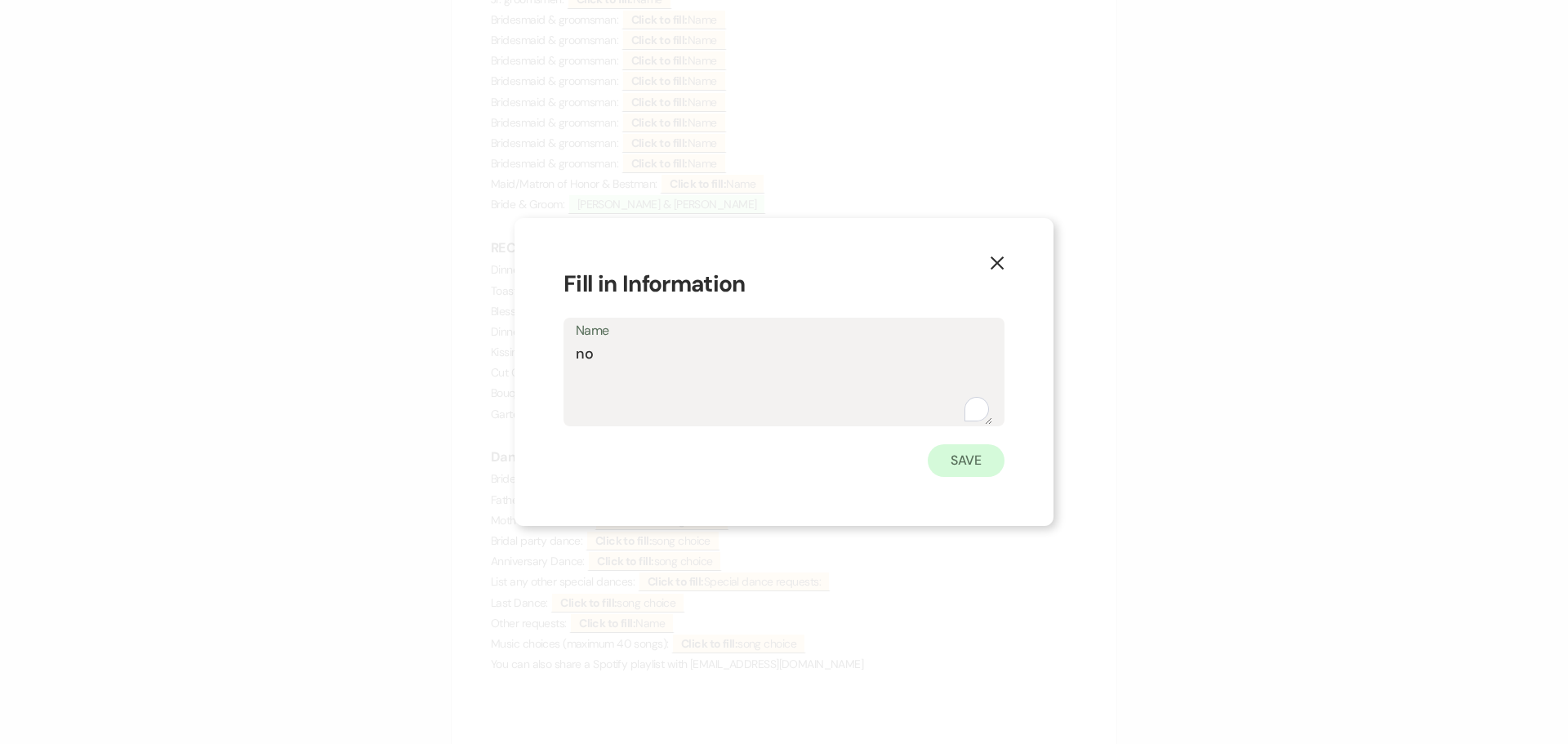
type textarea "no"
click at [950, 464] on button "Save" at bounding box center [966, 461] width 77 height 33
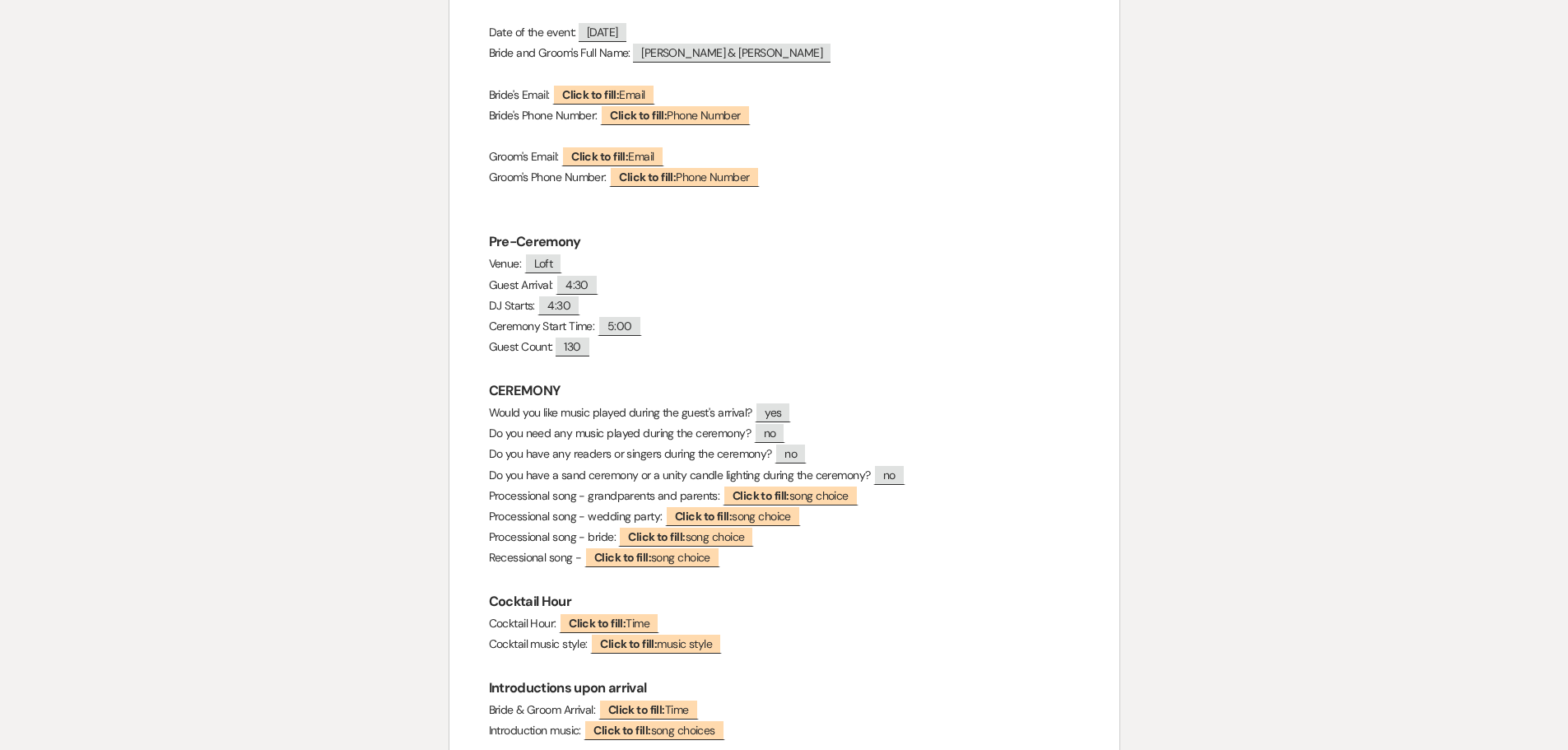
scroll to position [0, 0]
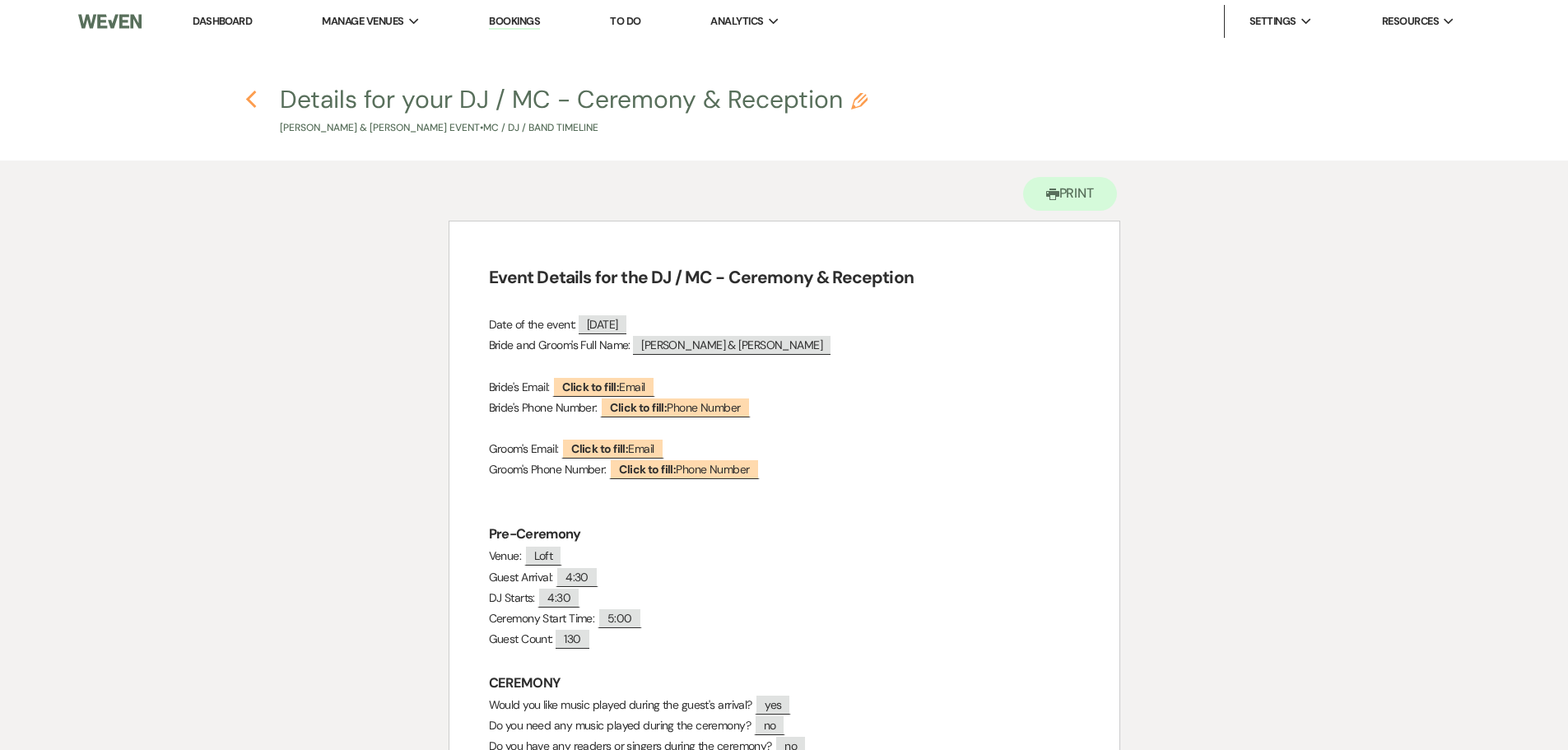
click at [249, 99] on use "button" at bounding box center [251, 99] width 10 height 18
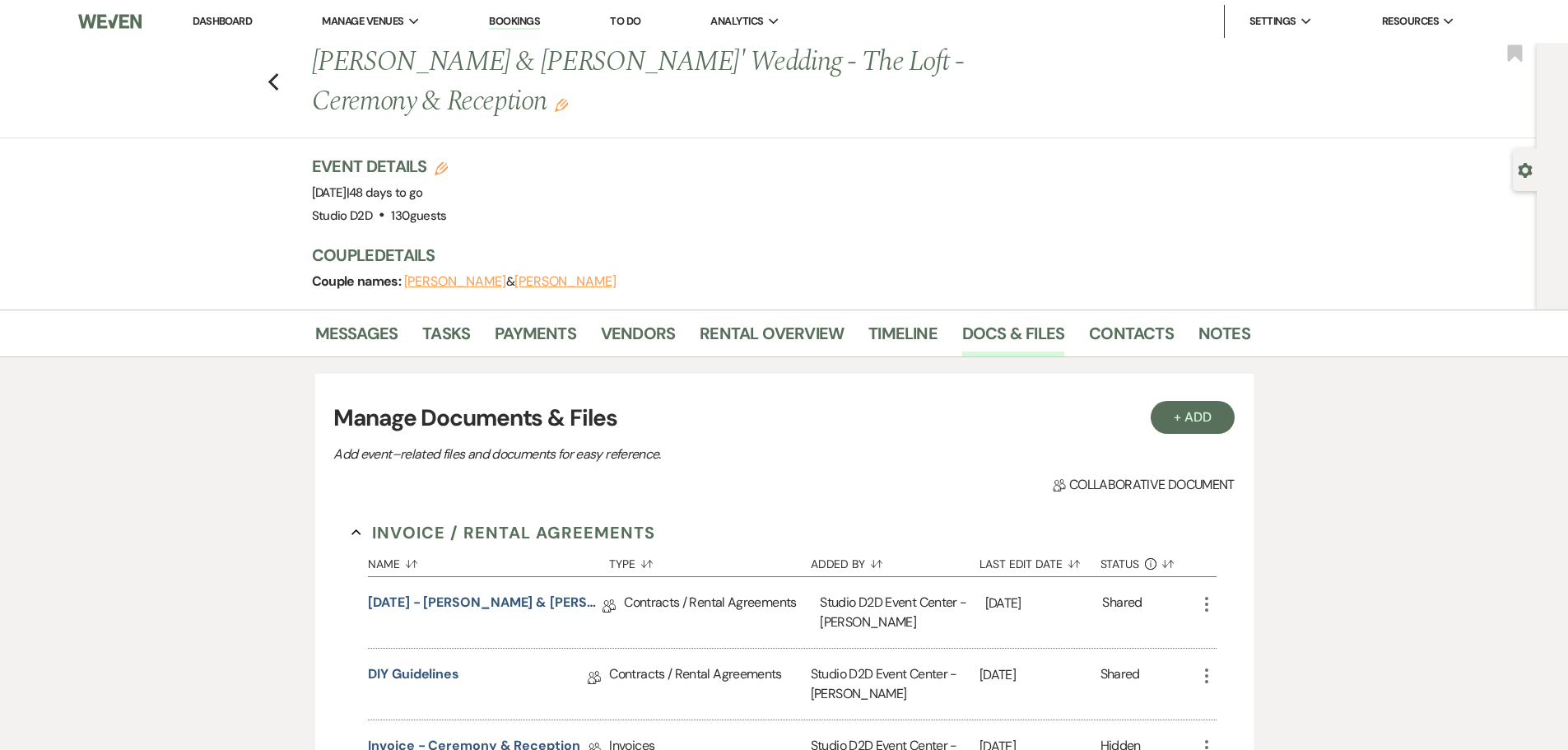
click at [511, 24] on link "Bookings" at bounding box center [514, 22] width 51 height 16
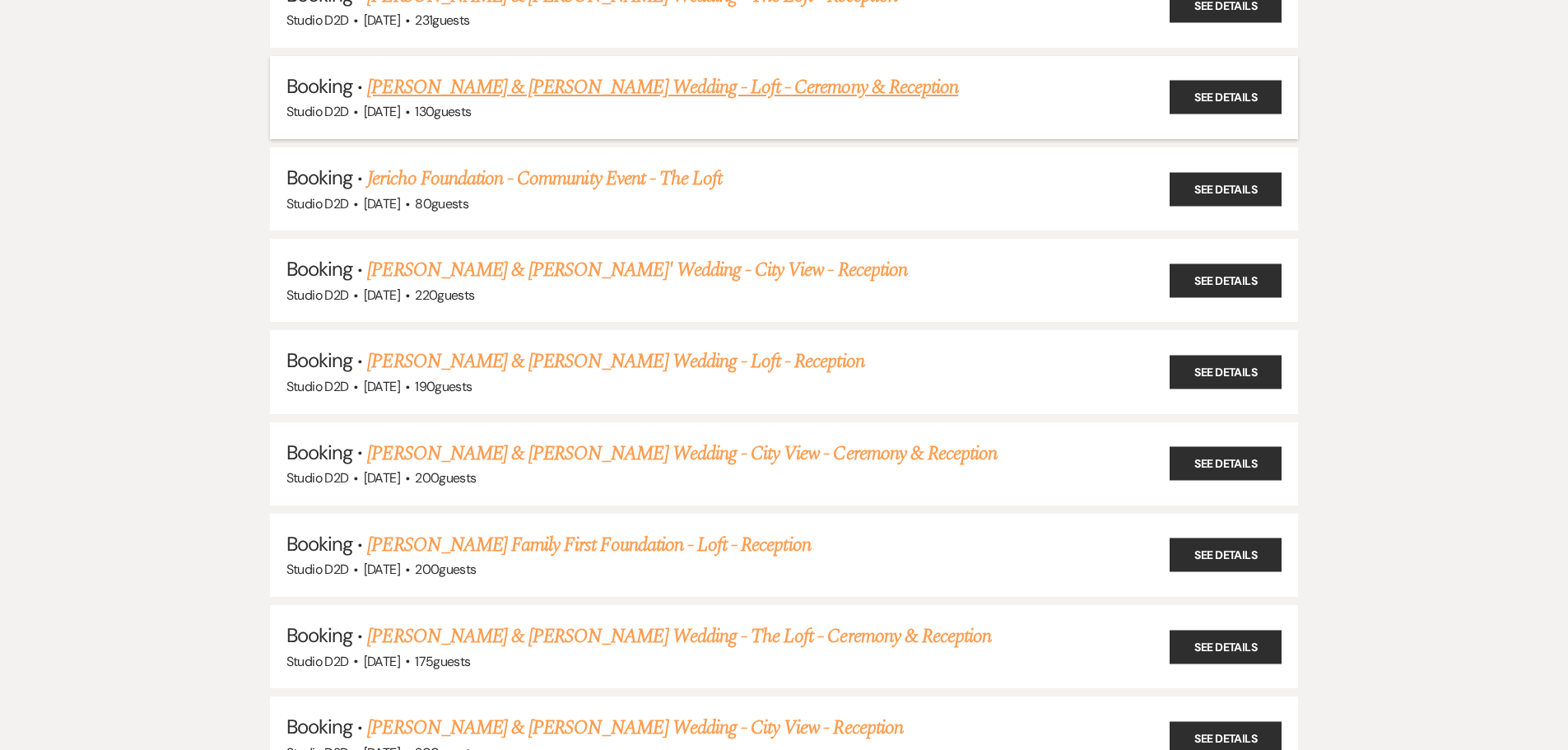
scroll to position [247, 0]
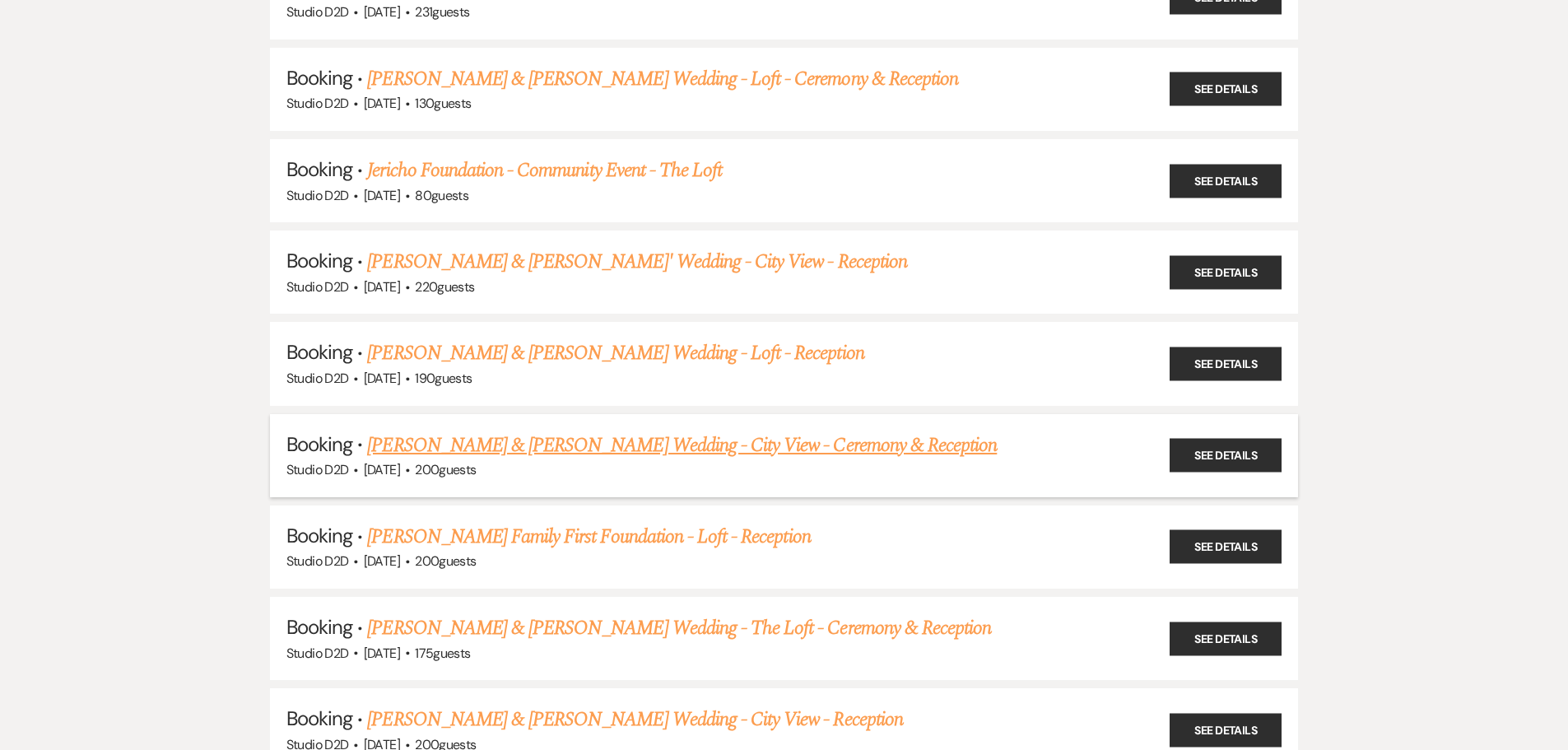
click at [576, 446] on link "[PERSON_NAME] & [PERSON_NAME] Wedding - City View - Ceremony & Reception" at bounding box center [682, 445] width 630 height 29
